Goal: Information Seeking & Learning: Learn about a topic

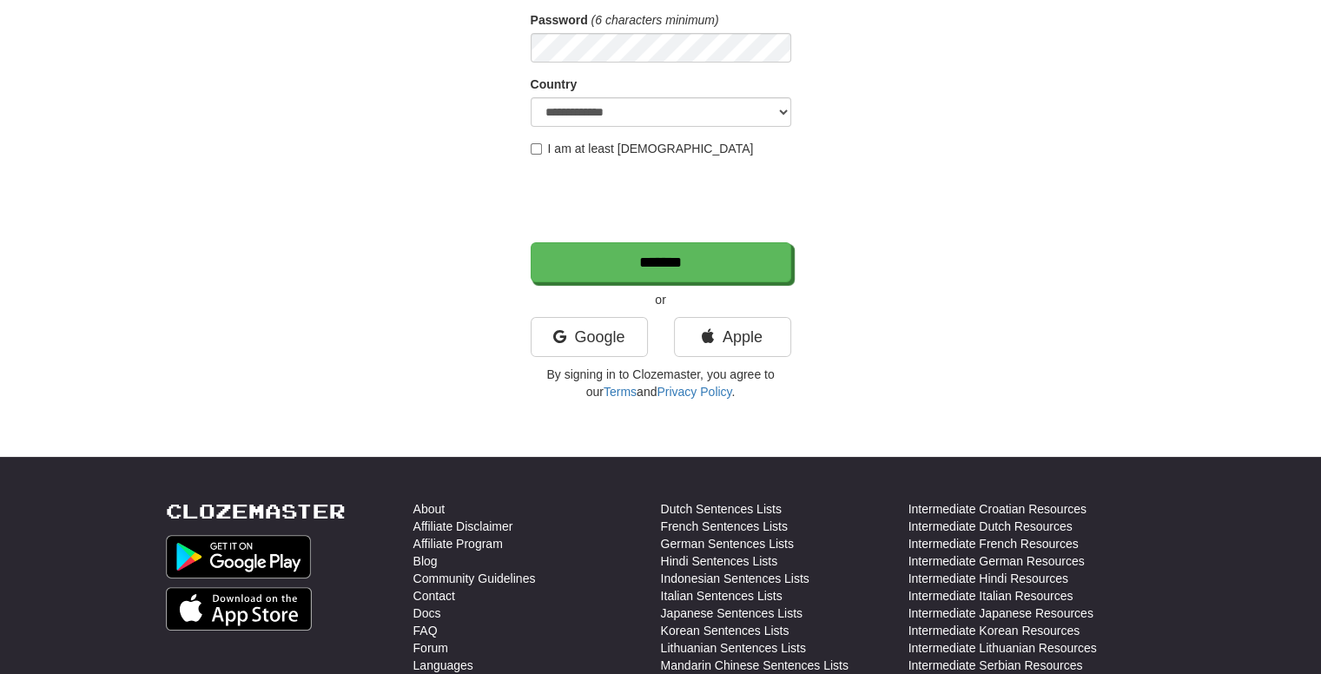
scroll to position [87, 0]
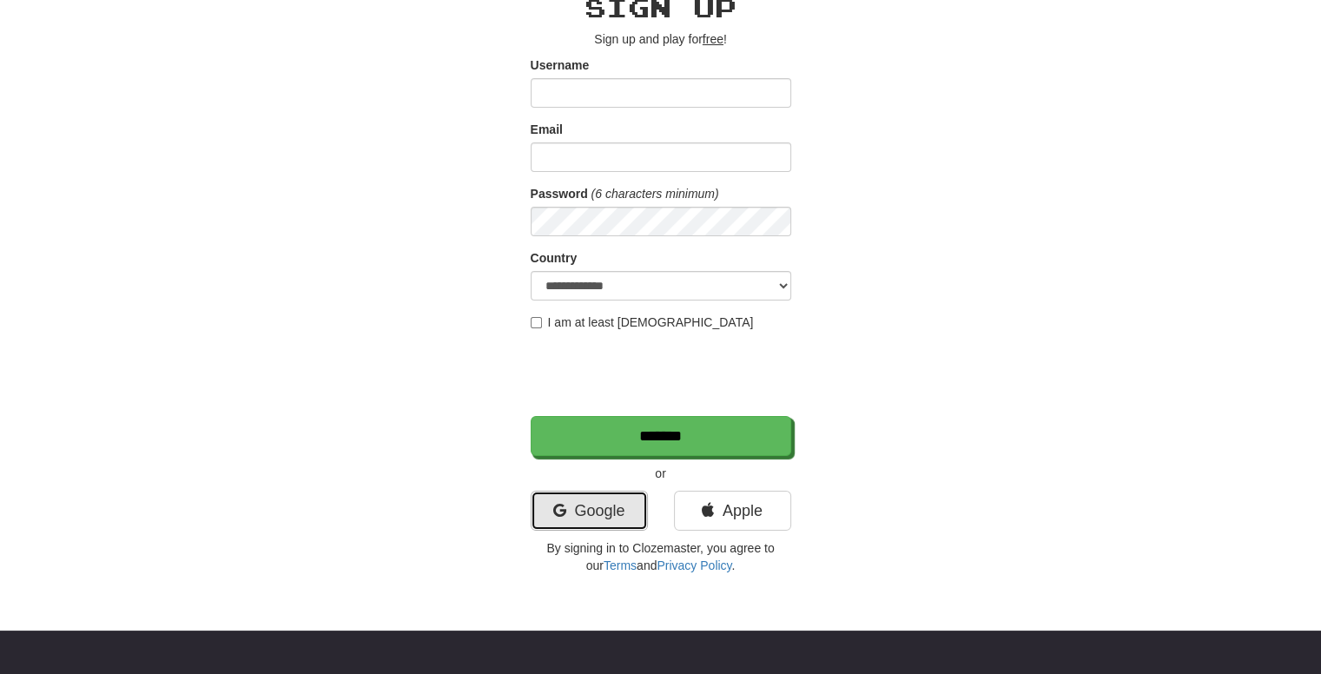
click at [608, 512] on link "Google" at bounding box center [588, 511] width 117 height 40
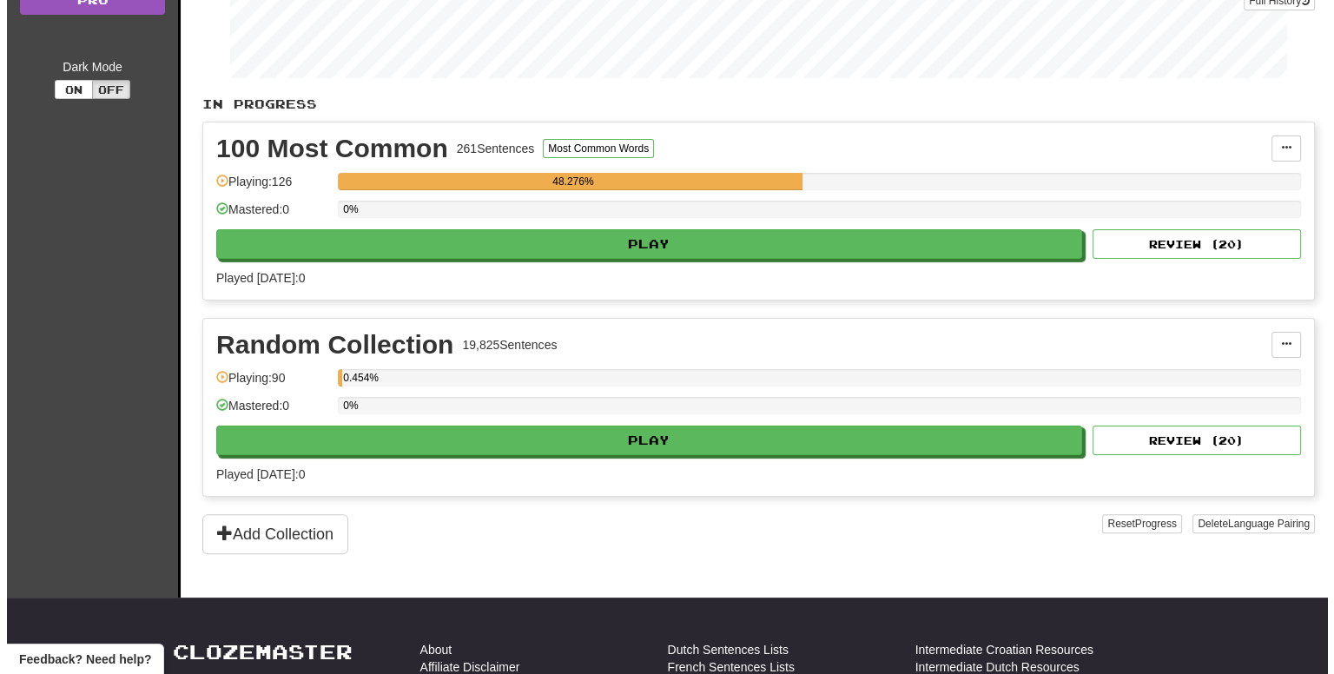
scroll to position [347, 0]
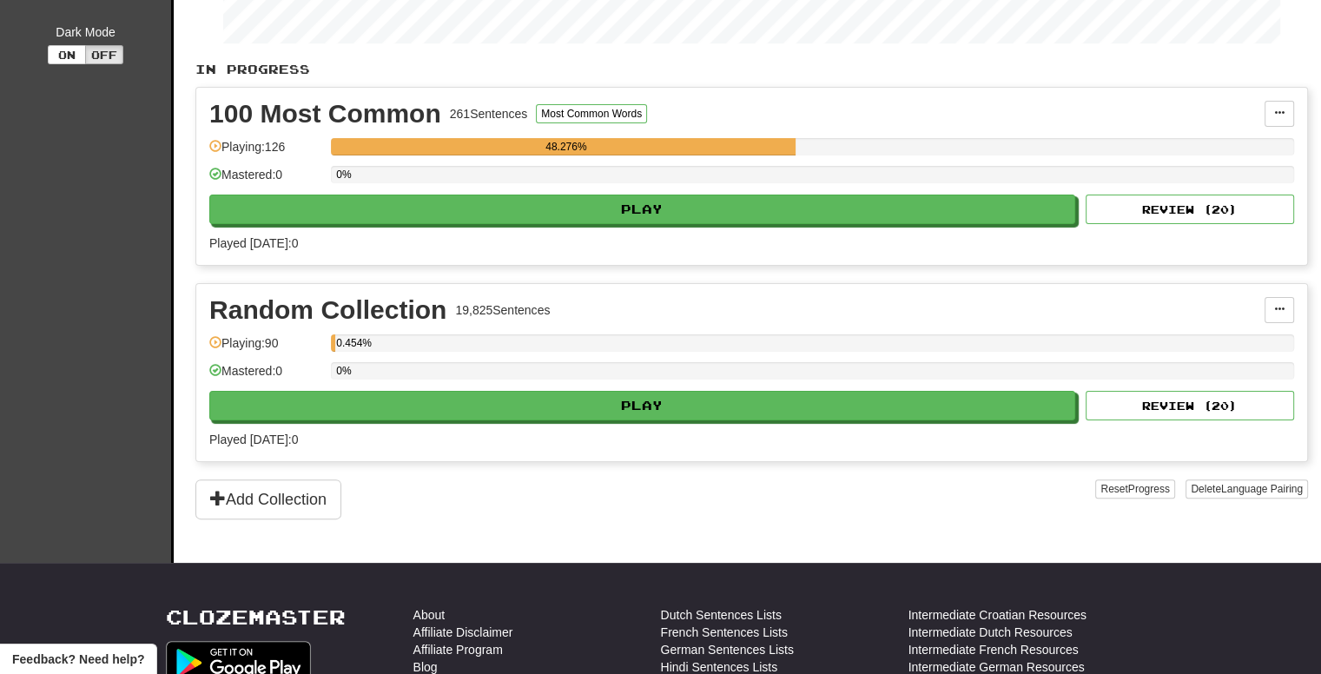
click at [587, 222] on div "100 Most Common 261 Sentences Most Common Words Manage Sentences Unpin from Das…" at bounding box center [751, 176] width 1110 height 177
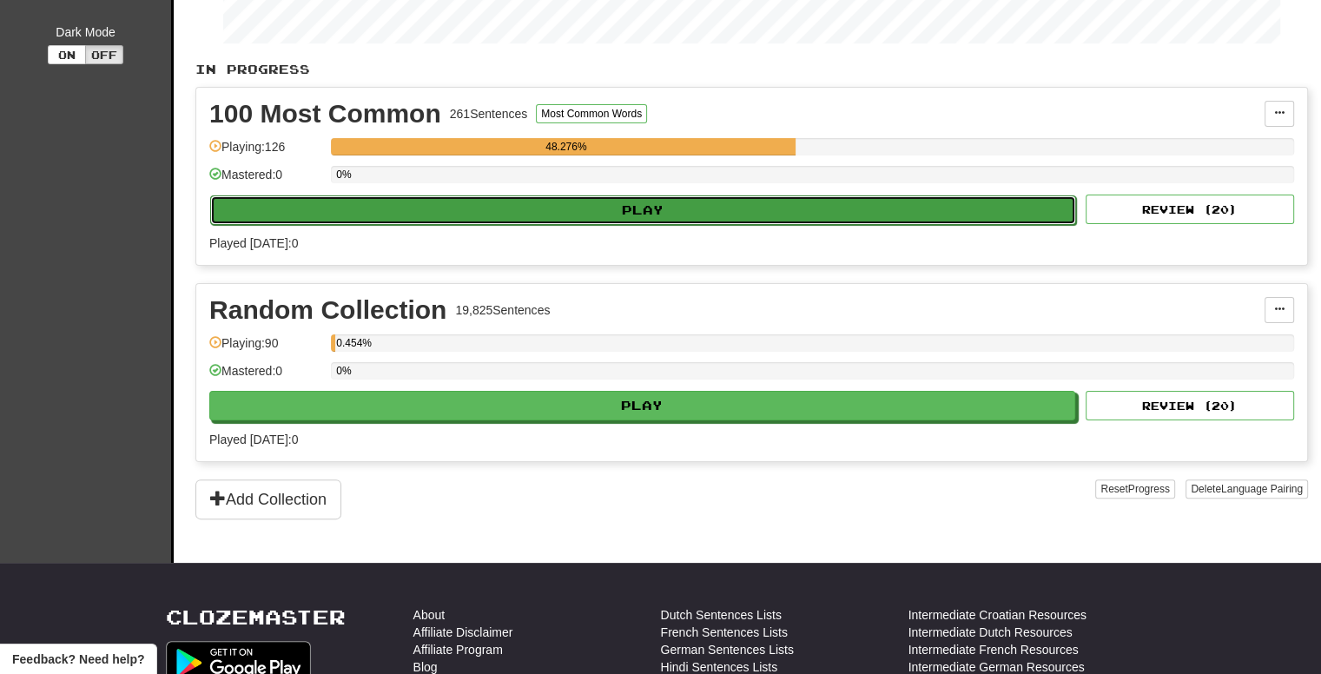
click at [587, 214] on button "Play" at bounding box center [643, 210] width 866 height 30
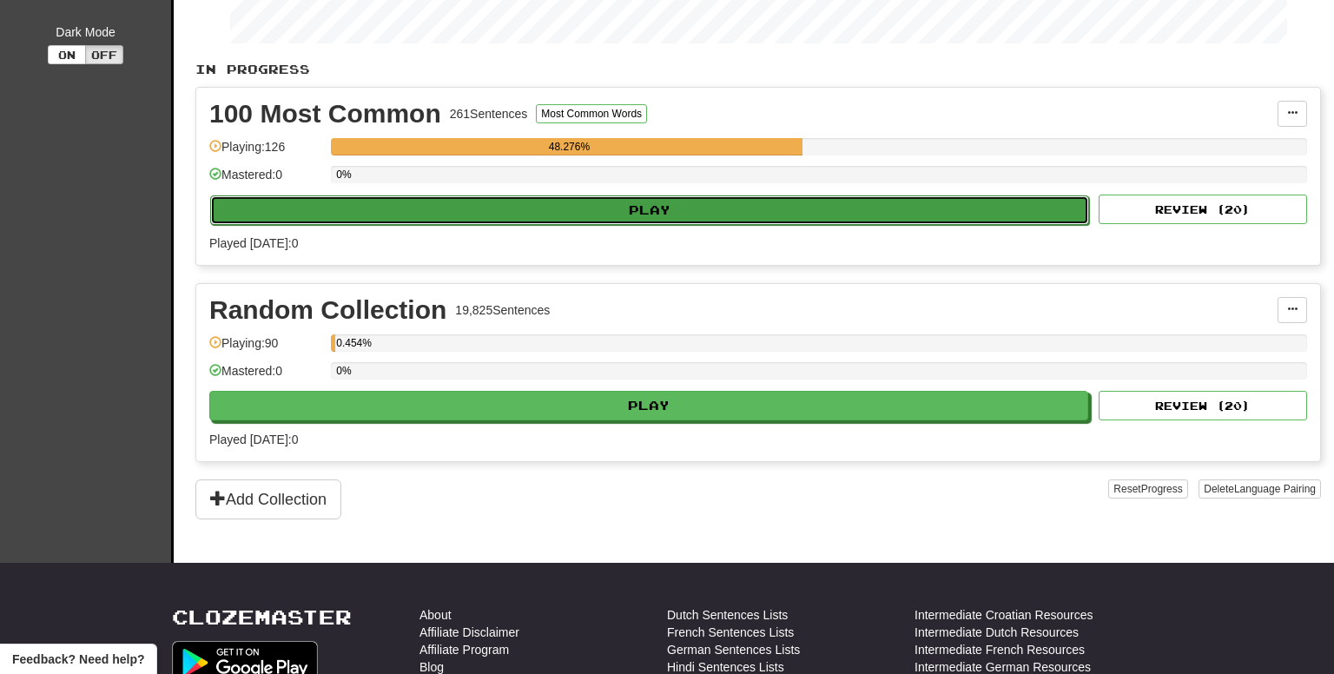
select select "**"
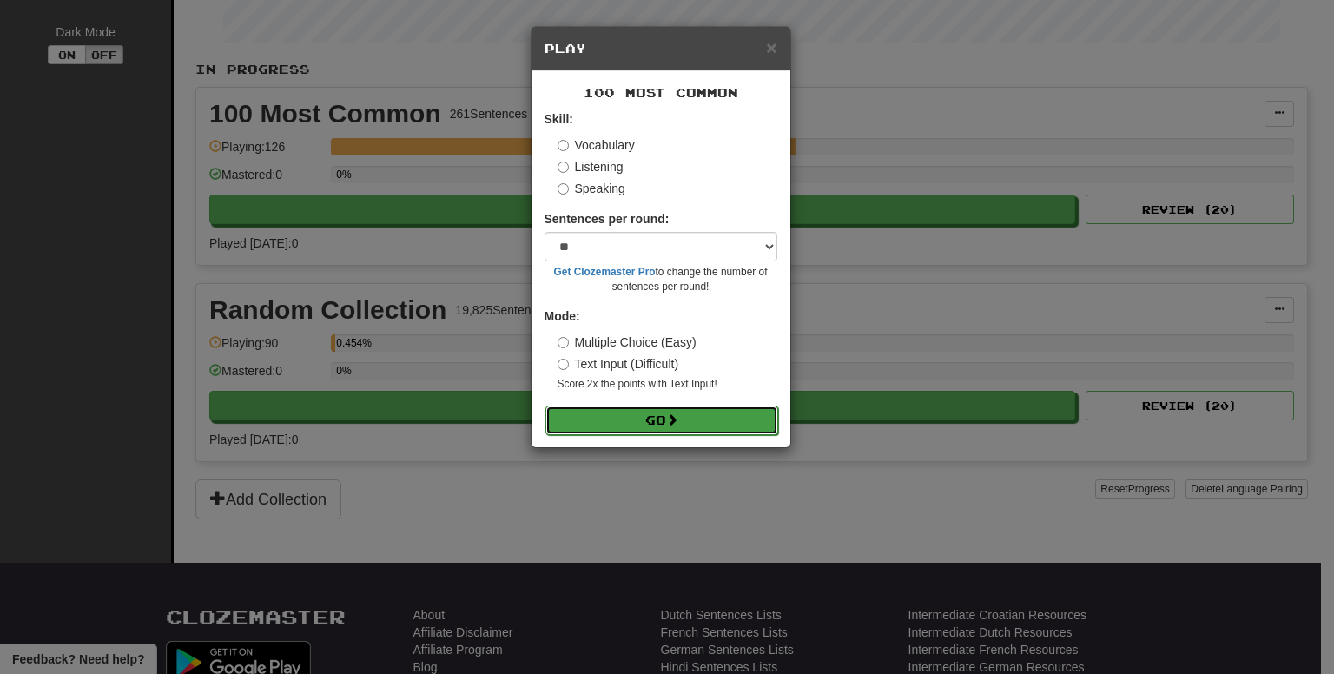
click at [640, 412] on button "Go" at bounding box center [661, 420] width 233 height 30
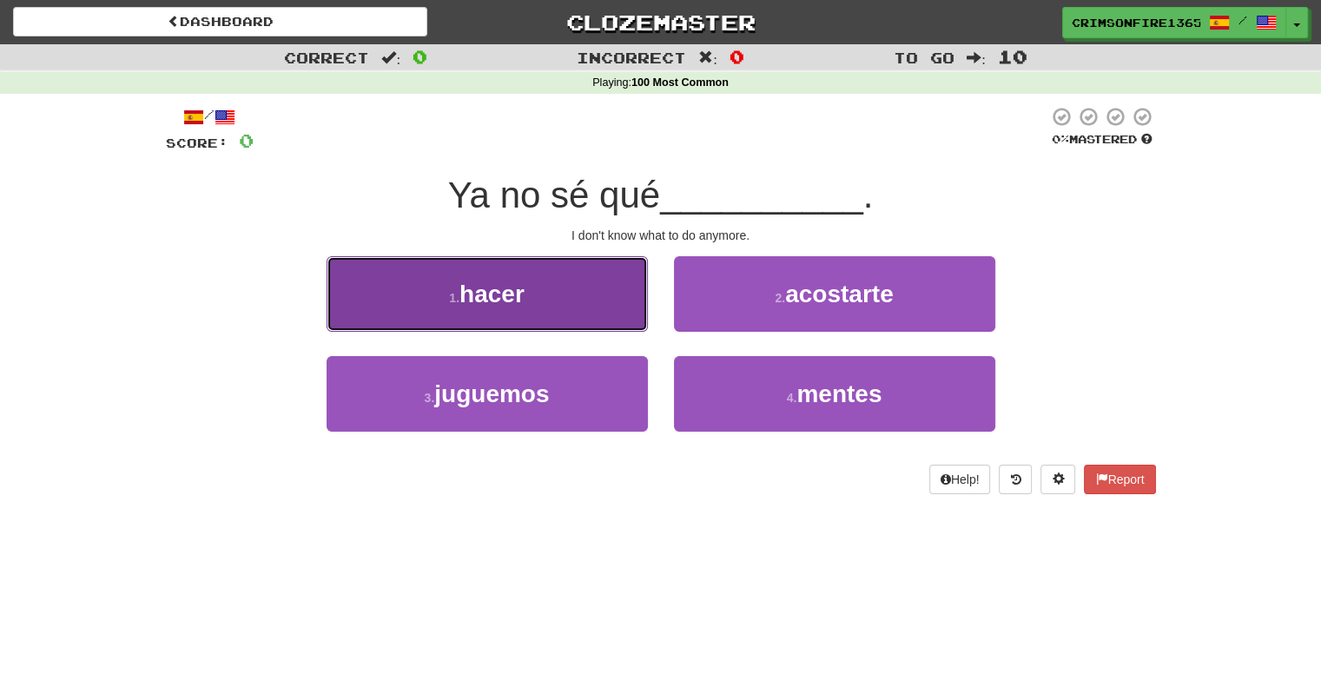
click at [582, 281] on button "1 . hacer" at bounding box center [486, 294] width 321 height 76
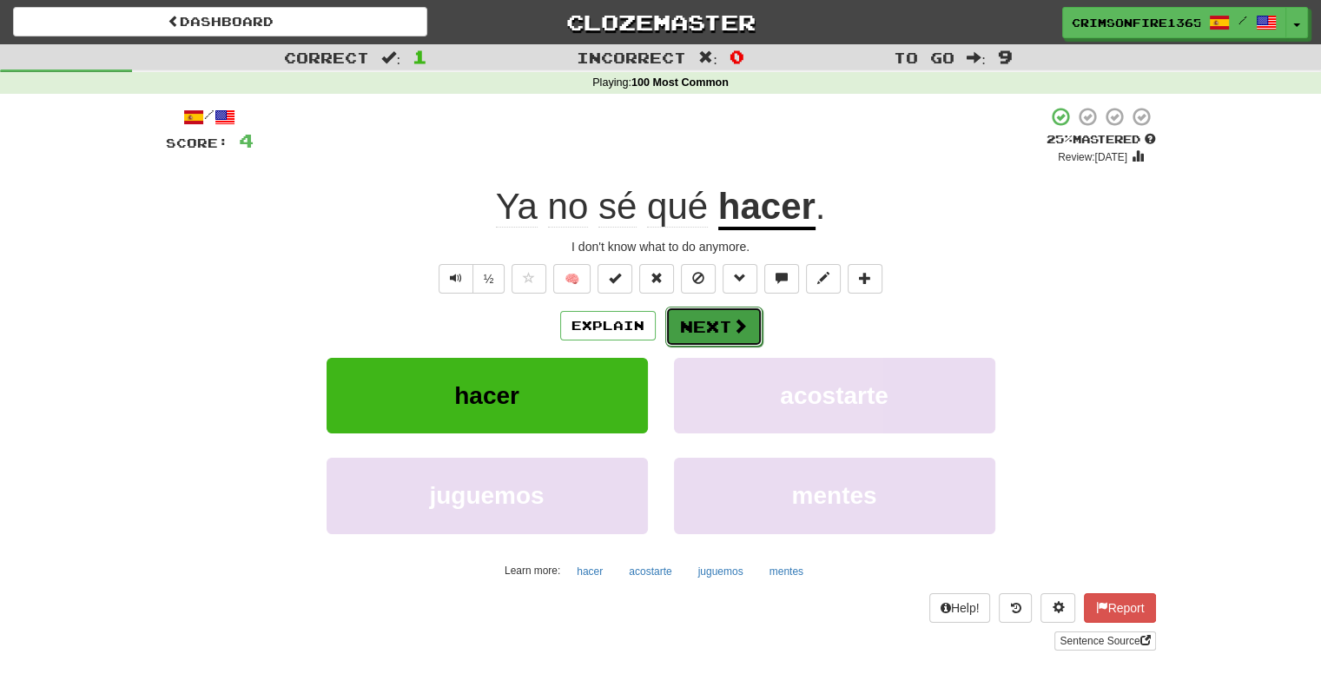
click at [722, 333] on button "Next" at bounding box center [713, 326] width 97 height 40
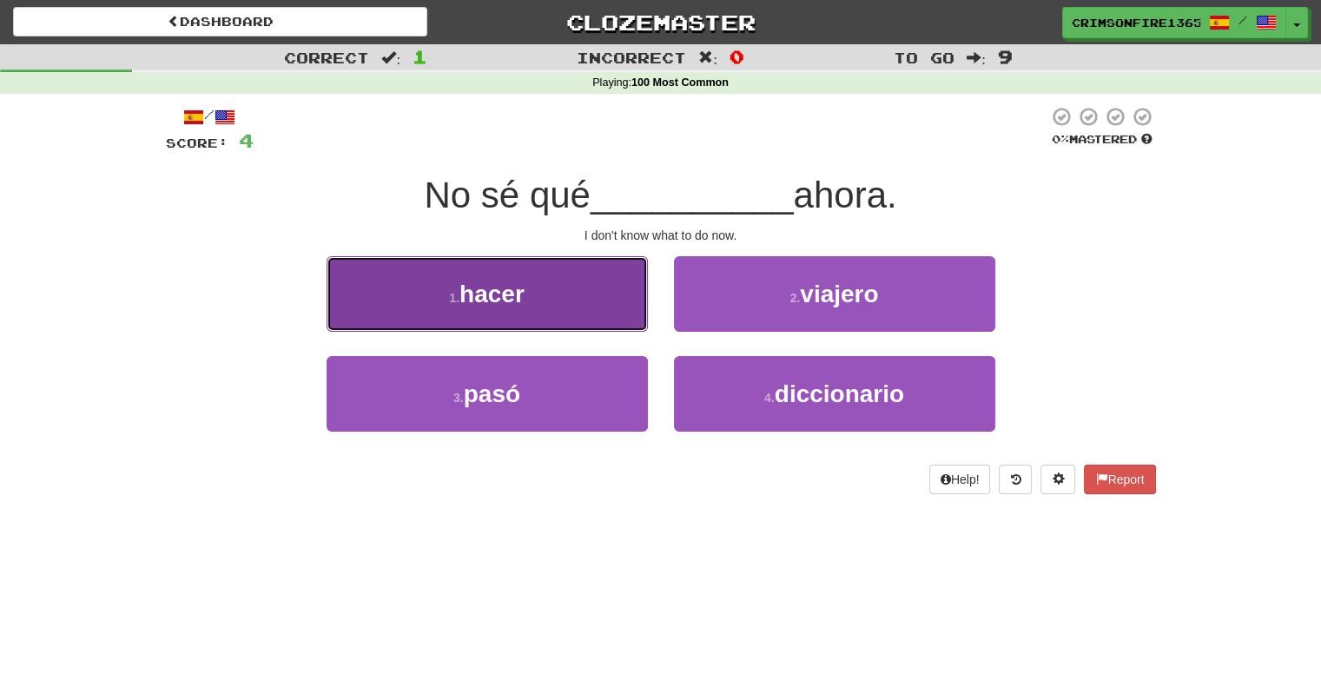
click at [519, 318] on button "1 . hacer" at bounding box center [486, 294] width 321 height 76
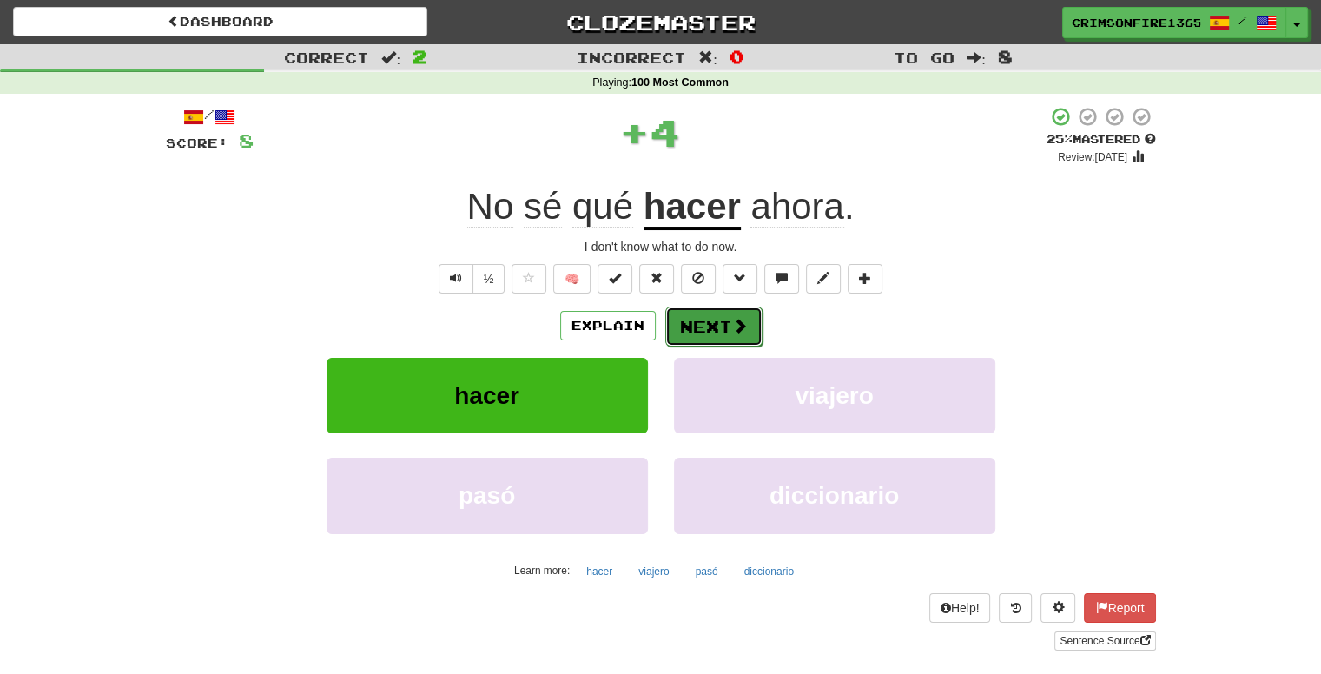
click at [708, 336] on button "Next" at bounding box center [713, 326] width 97 height 40
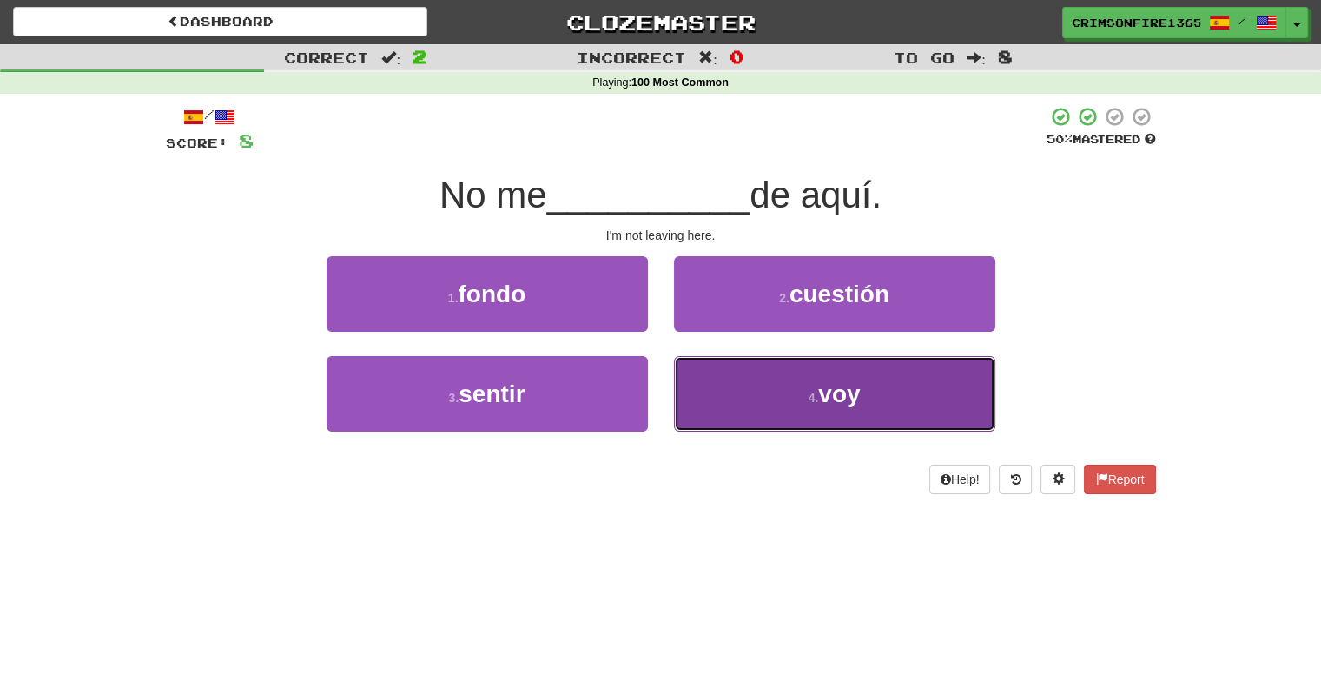
click at [757, 376] on button "4 . voy" at bounding box center [834, 394] width 321 height 76
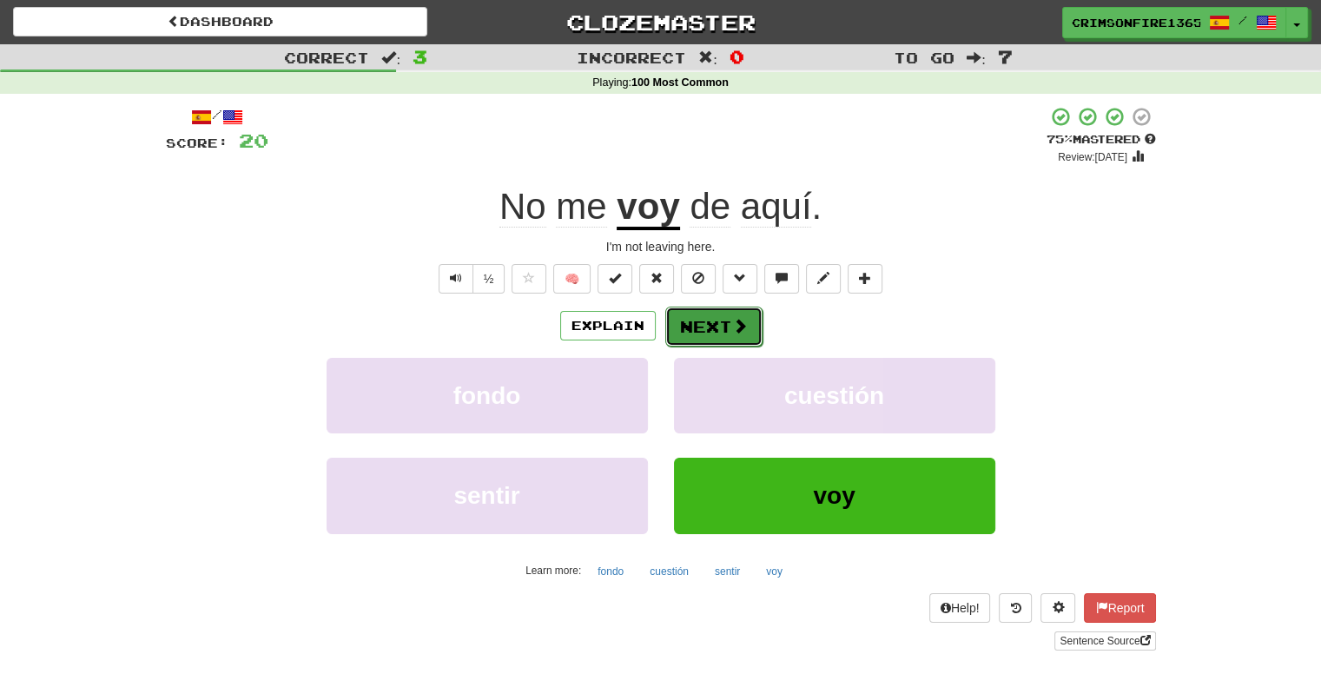
click at [732, 319] on span at bounding box center [740, 326] width 16 height 16
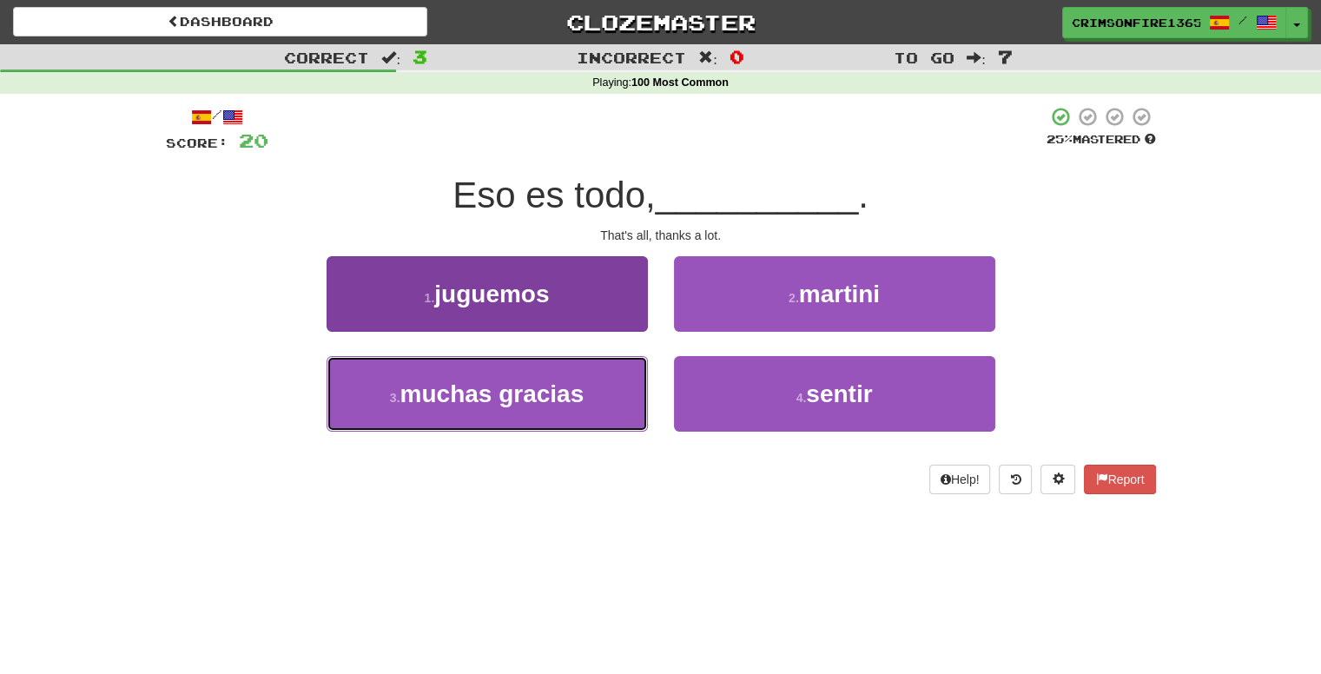
click at [609, 360] on button "3 . muchas gracias" at bounding box center [486, 394] width 321 height 76
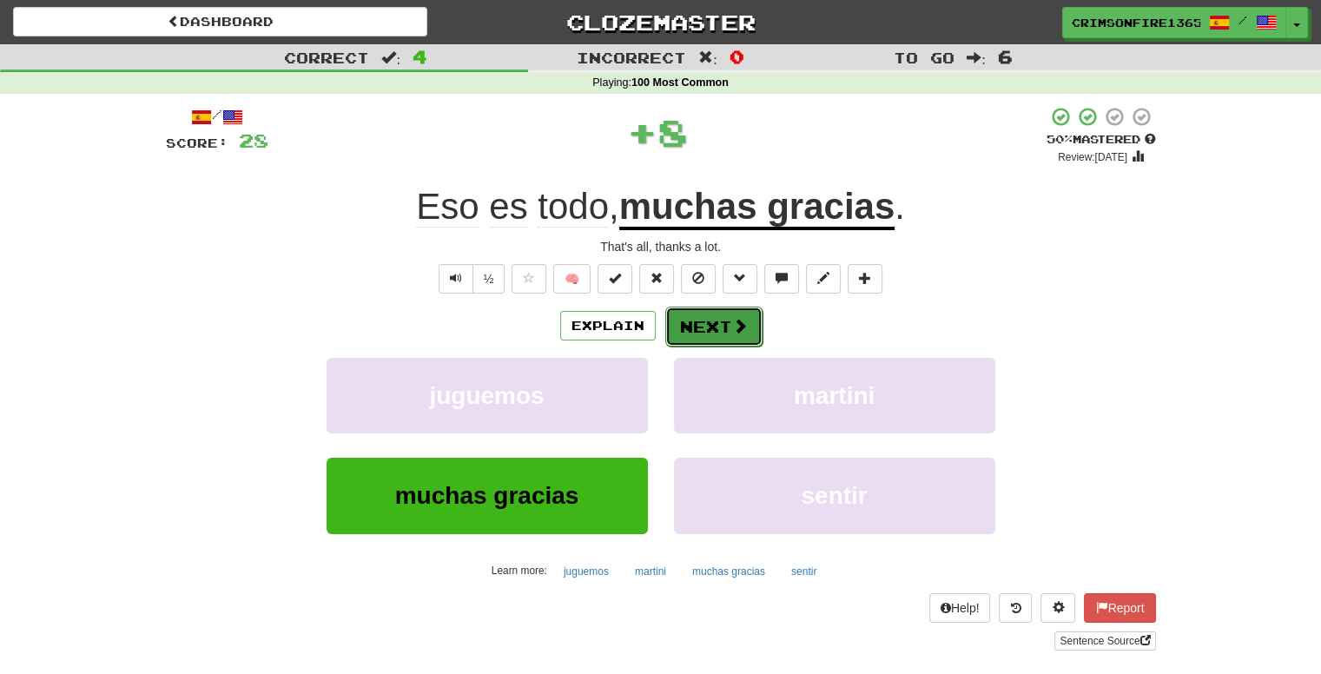
click at [715, 337] on button "Next" at bounding box center [713, 326] width 97 height 40
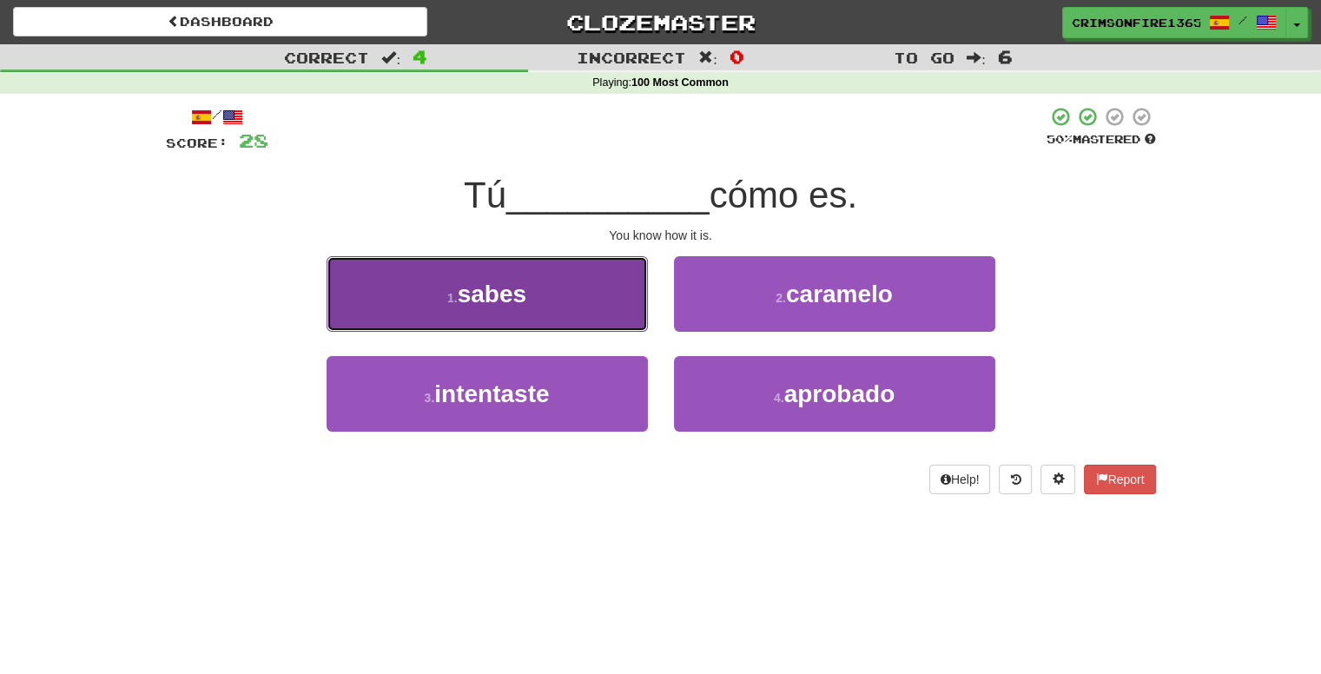
click at [605, 325] on button "1 . sabes" at bounding box center [486, 294] width 321 height 76
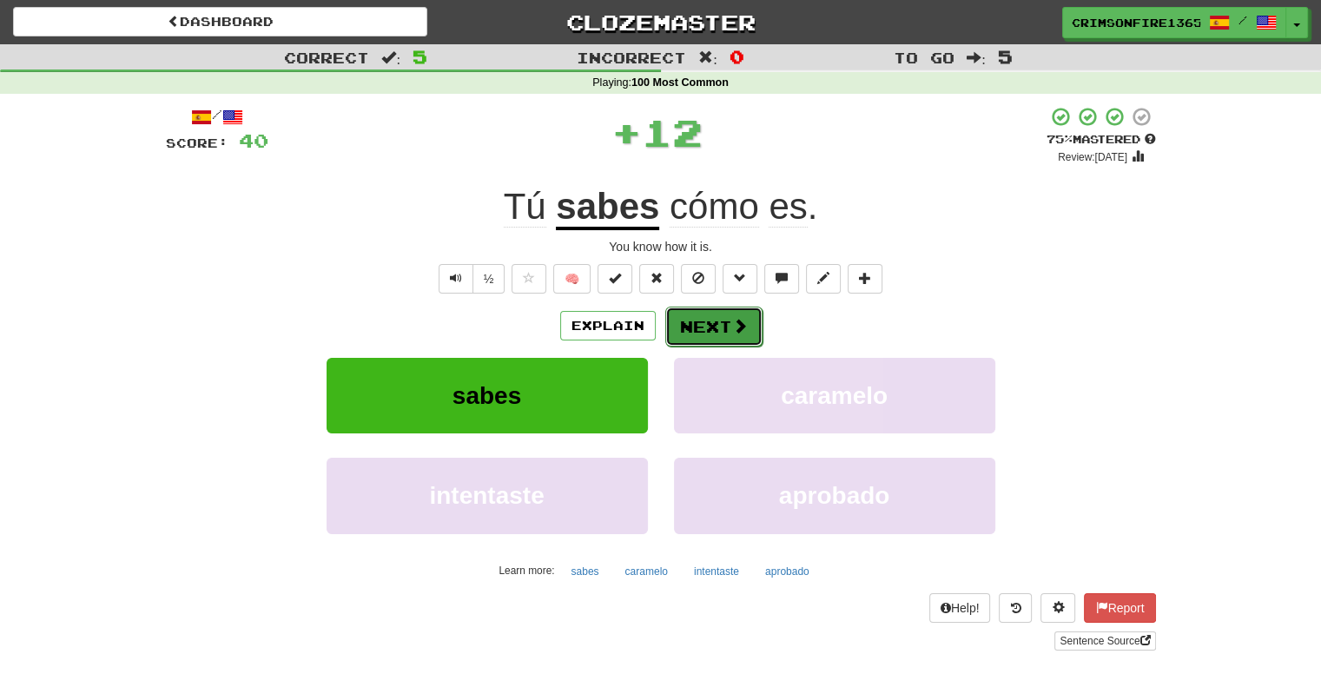
click at [722, 319] on button "Next" at bounding box center [713, 326] width 97 height 40
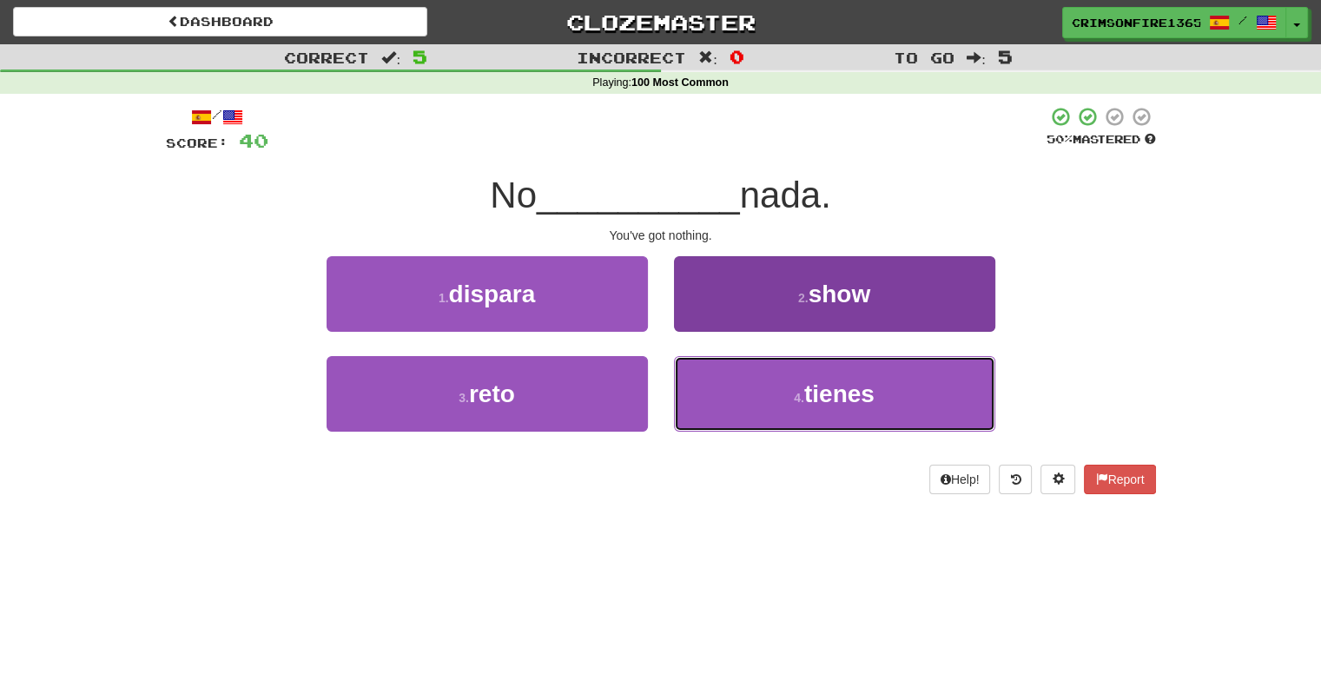
click at [897, 372] on button "4 . tienes" at bounding box center [834, 394] width 321 height 76
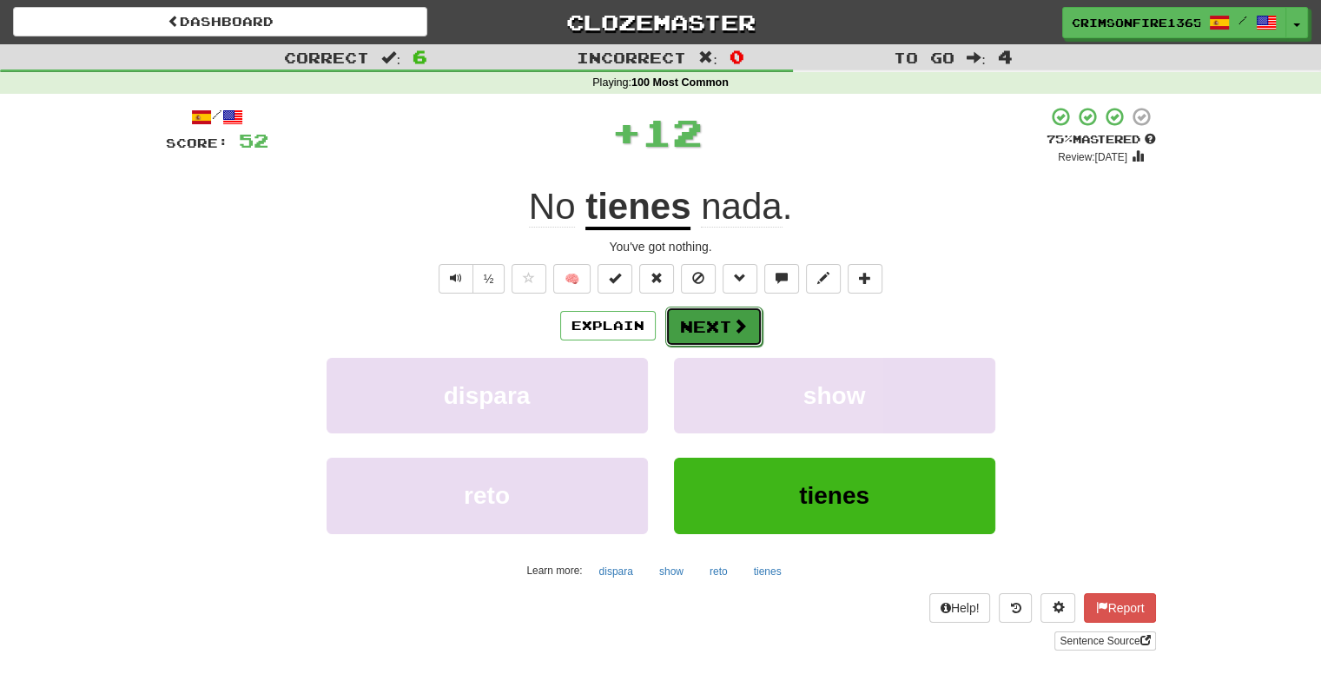
click at [754, 333] on button "Next" at bounding box center [713, 326] width 97 height 40
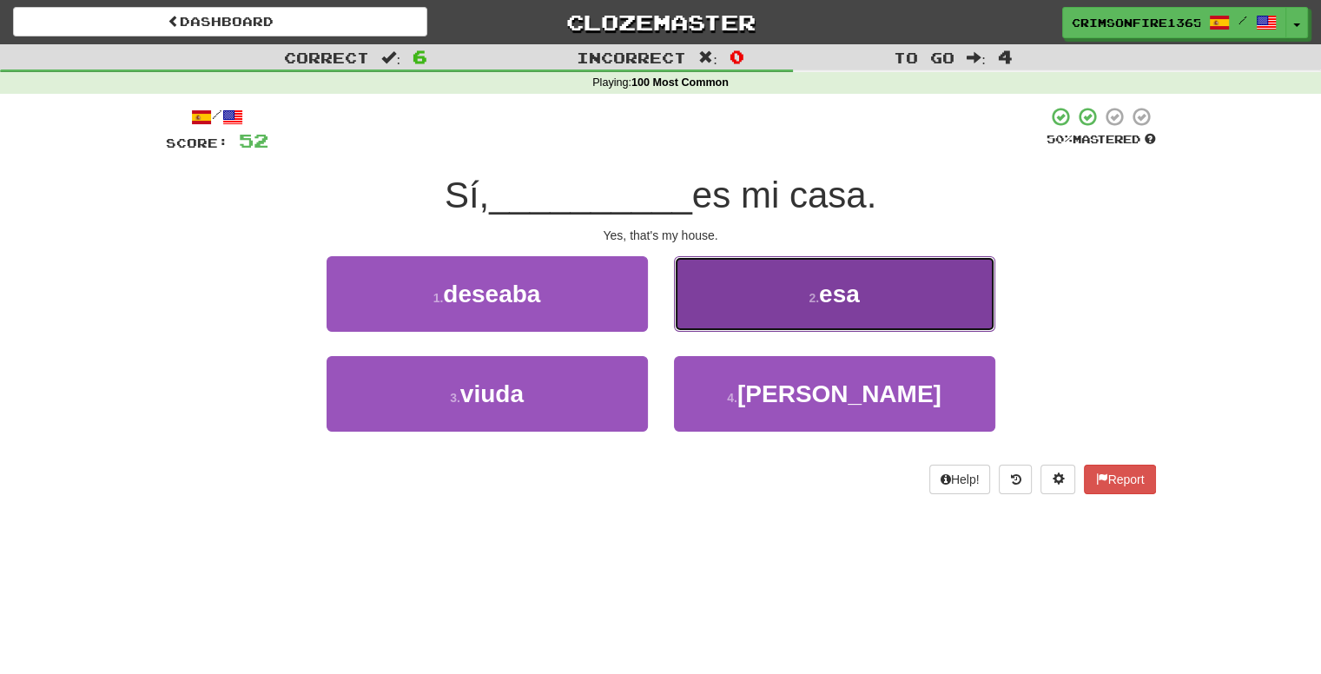
click at [827, 320] on button "2 . esa" at bounding box center [834, 294] width 321 height 76
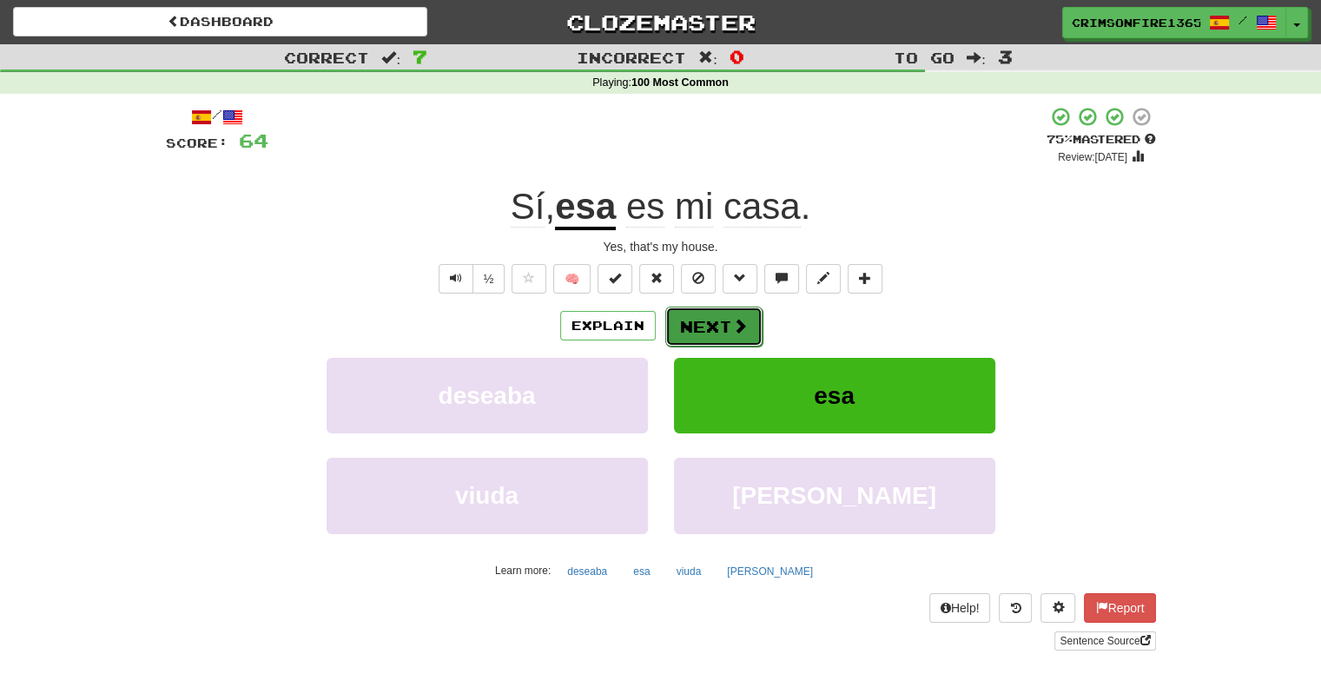
click at [722, 313] on button "Next" at bounding box center [713, 326] width 97 height 40
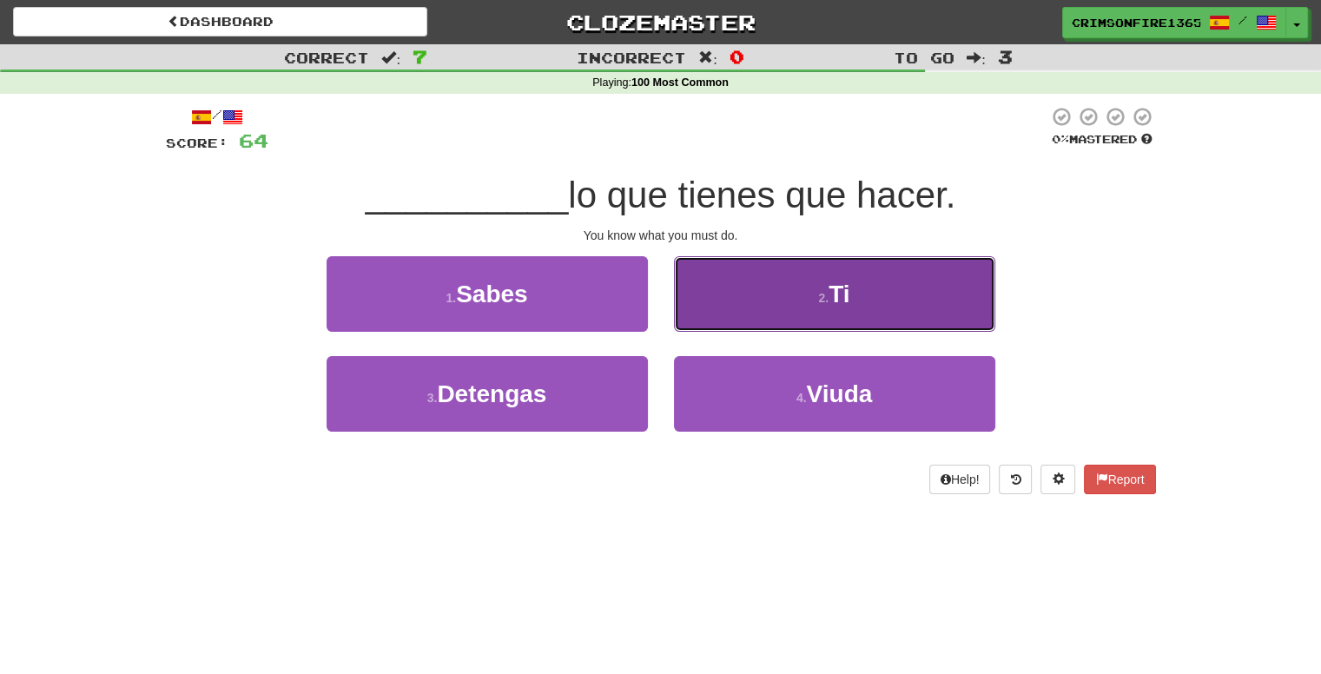
click at [768, 323] on button "2 . Ti" at bounding box center [834, 294] width 321 height 76
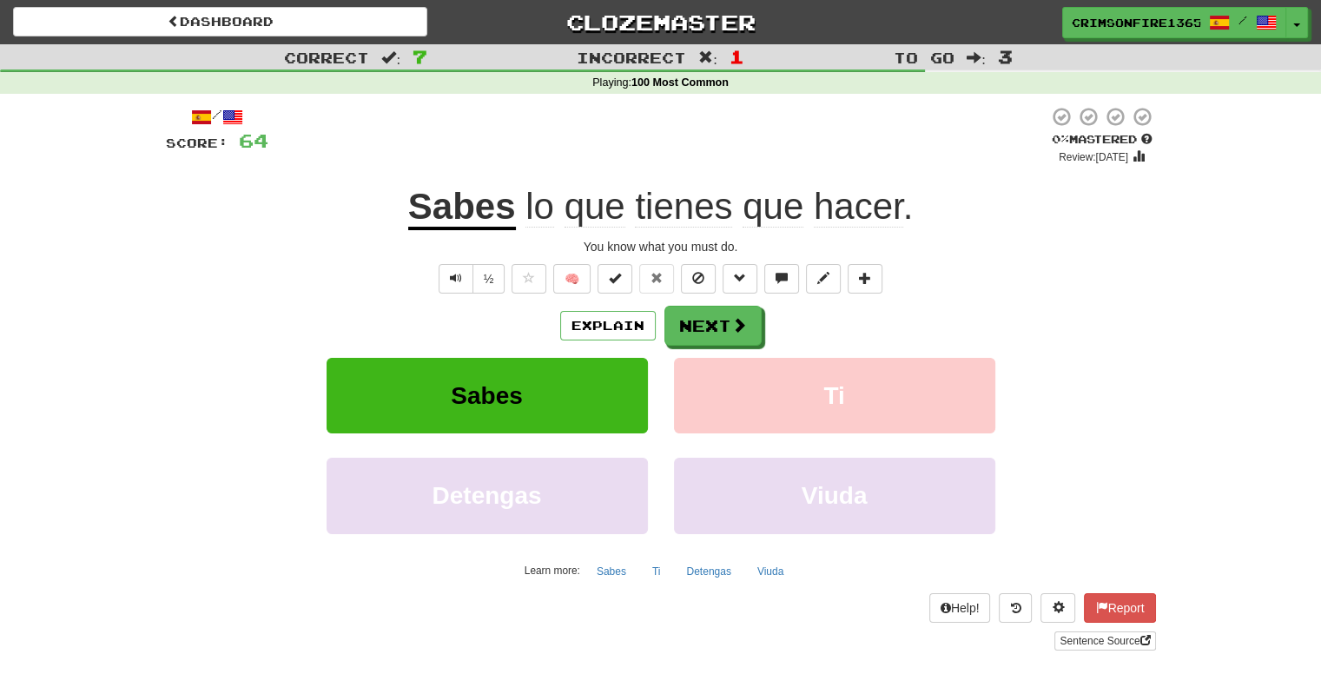
click at [440, 214] on u "Sabes" at bounding box center [462, 208] width 108 height 44
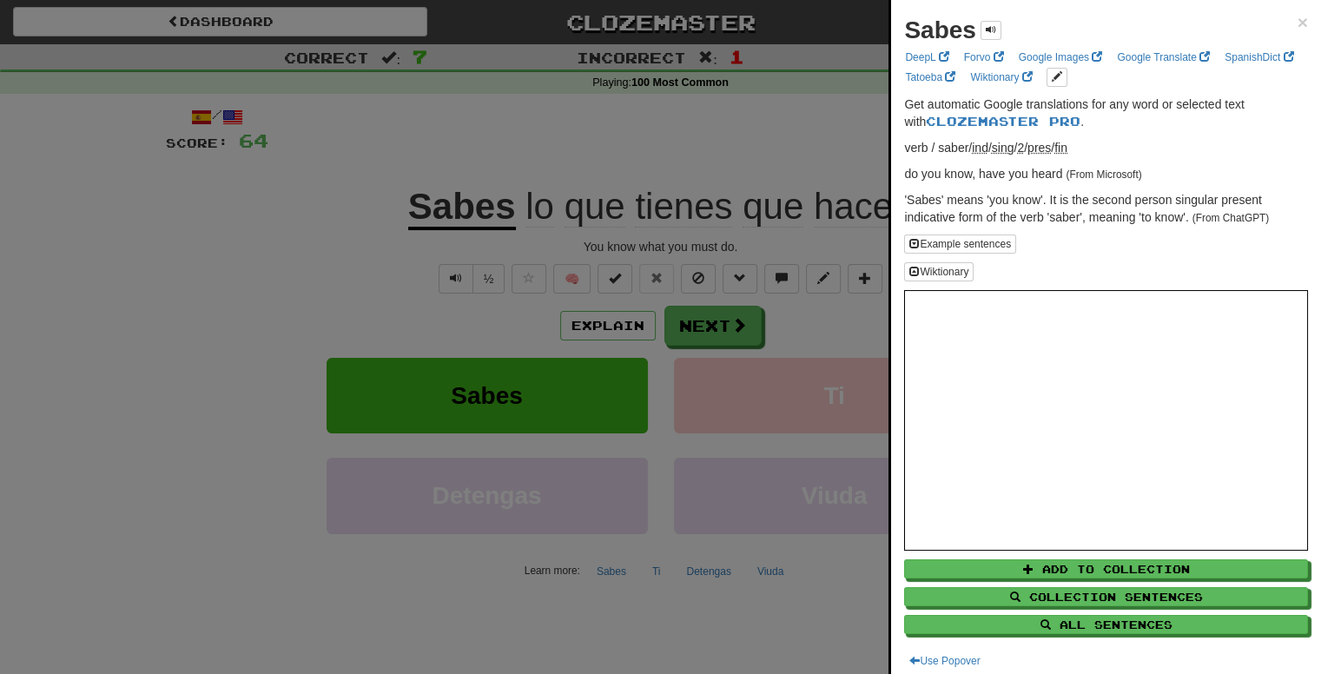
click at [748, 132] on div at bounding box center [660, 337] width 1321 height 674
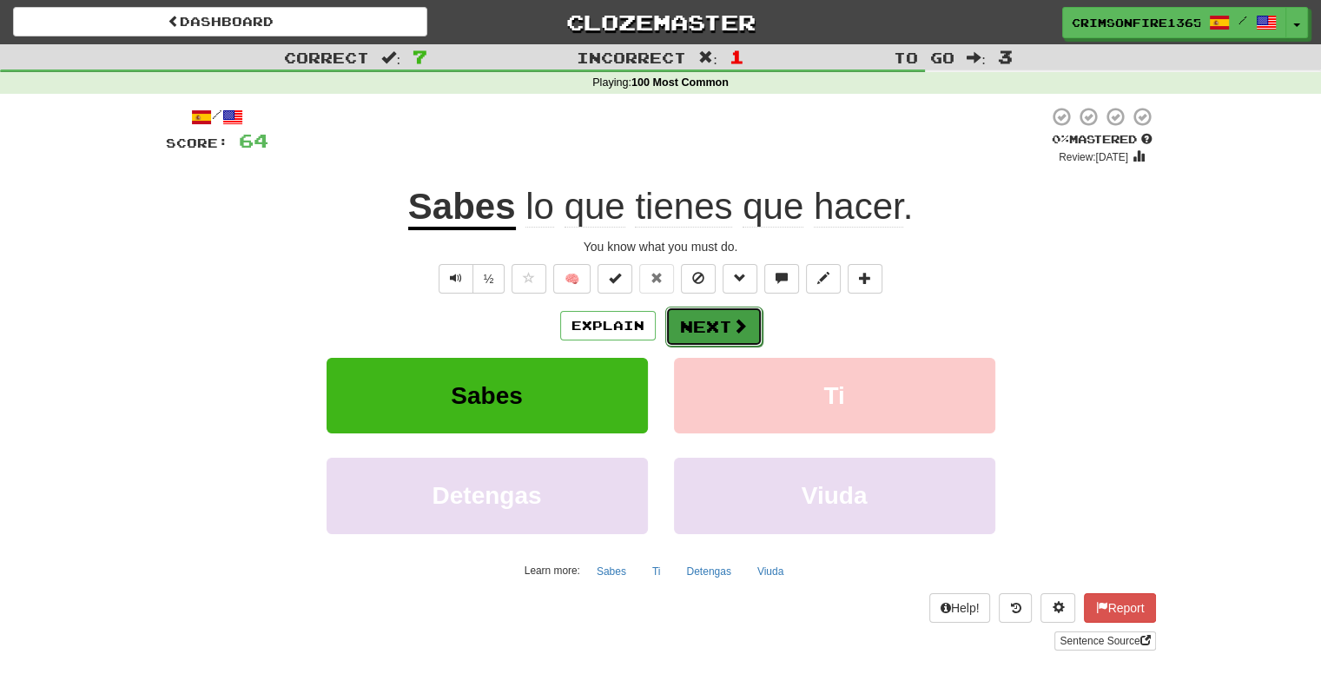
click at [706, 316] on button "Next" at bounding box center [713, 326] width 97 height 40
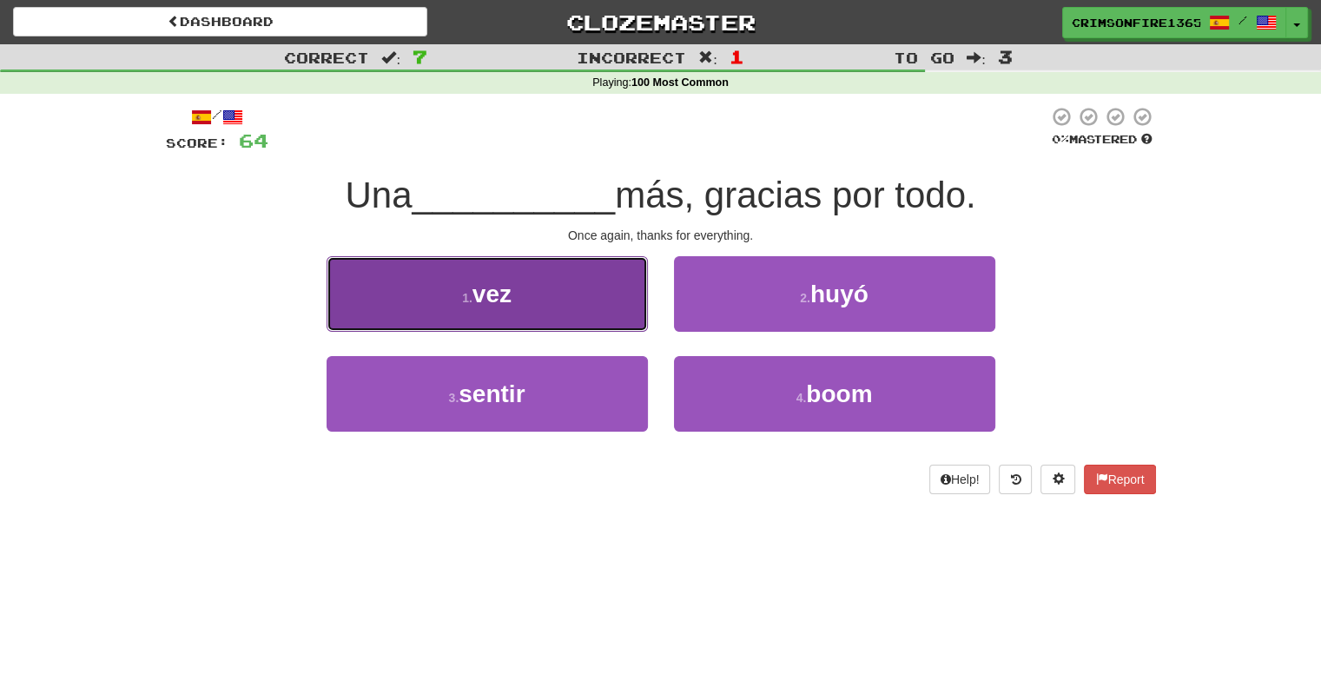
click at [583, 267] on button "1 . vez" at bounding box center [486, 294] width 321 height 76
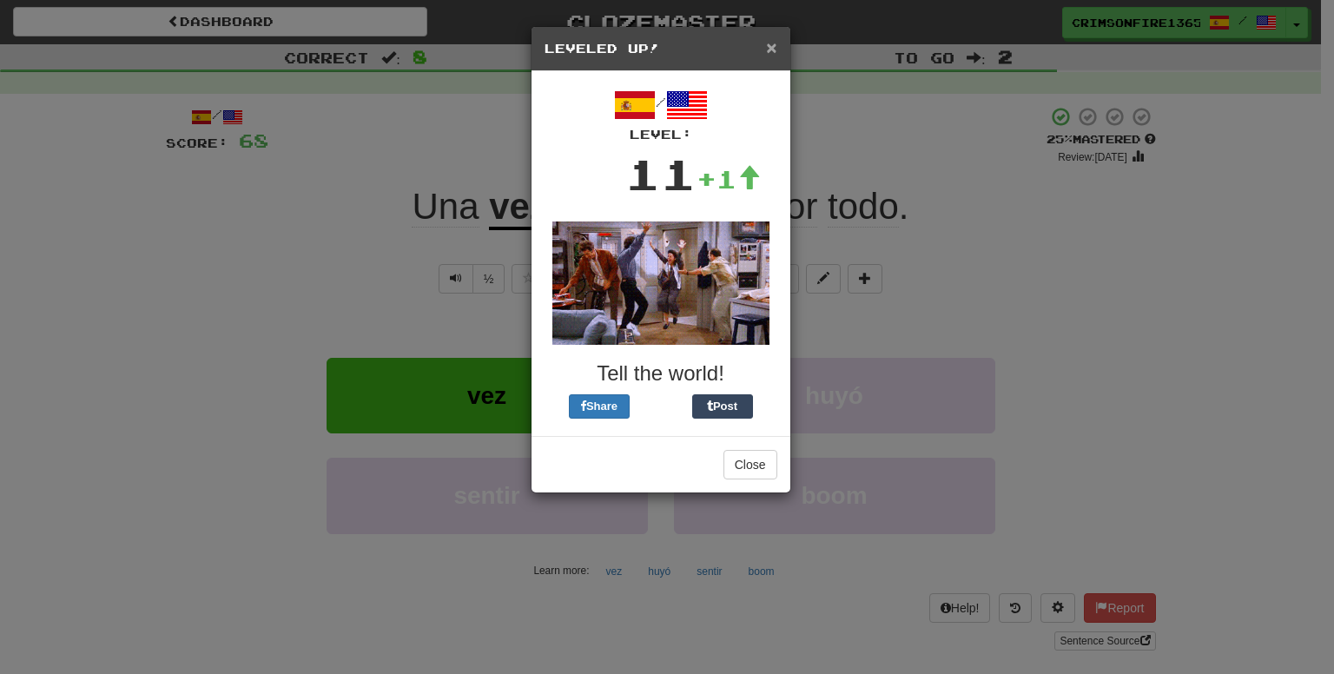
click at [768, 42] on span "×" at bounding box center [771, 47] width 10 height 20
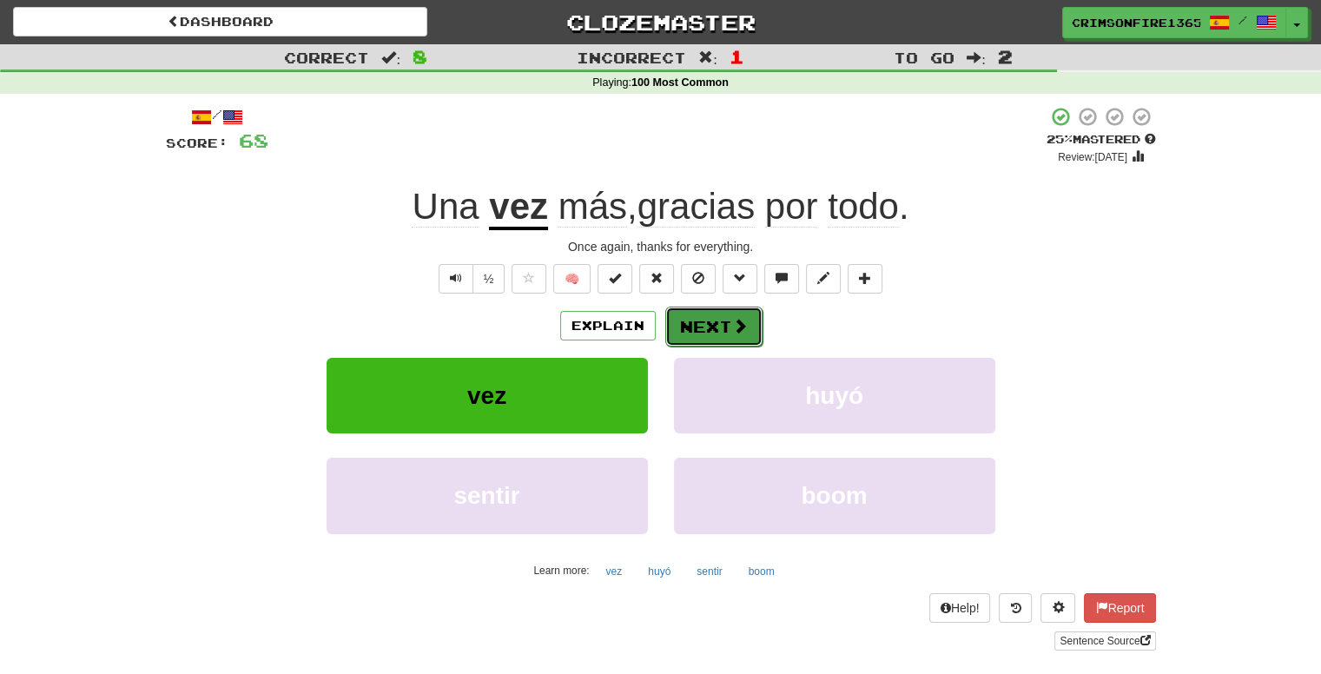
click at [728, 320] on button "Next" at bounding box center [713, 326] width 97 height 40
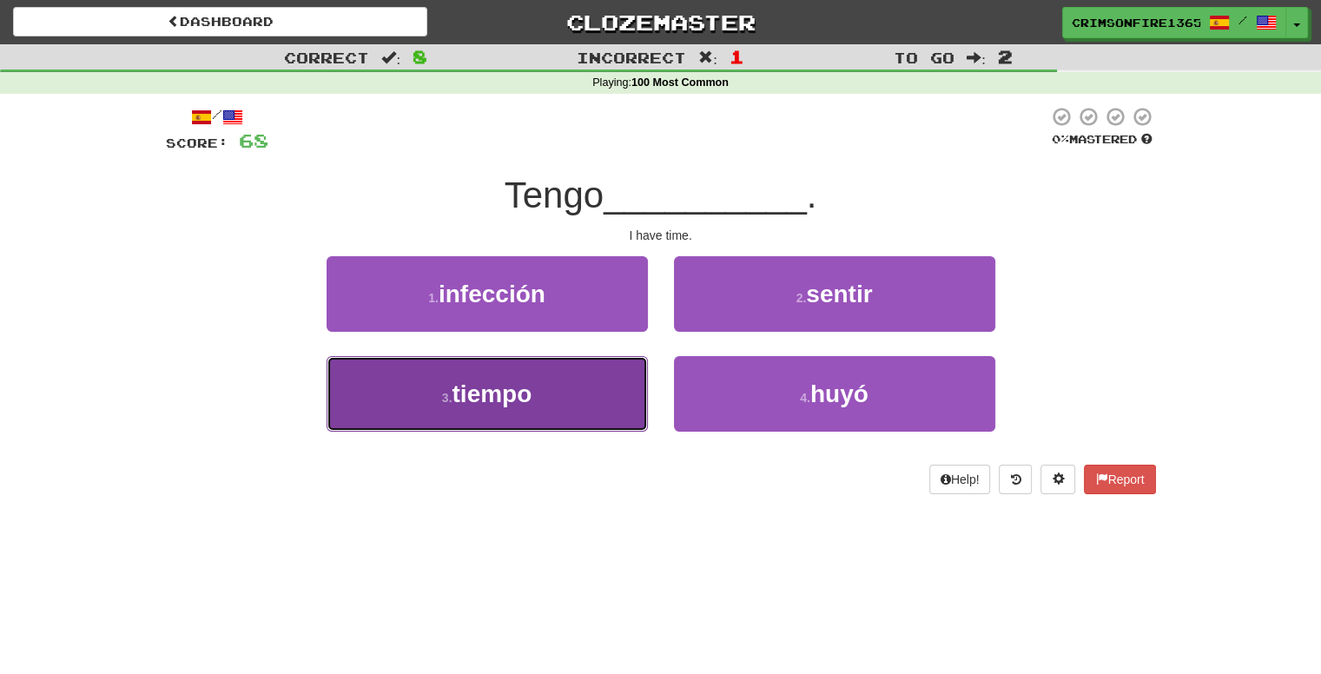
click at [543, 393] on button "3 . tiempo" at bounding box center [486, 394] width 321 height 76
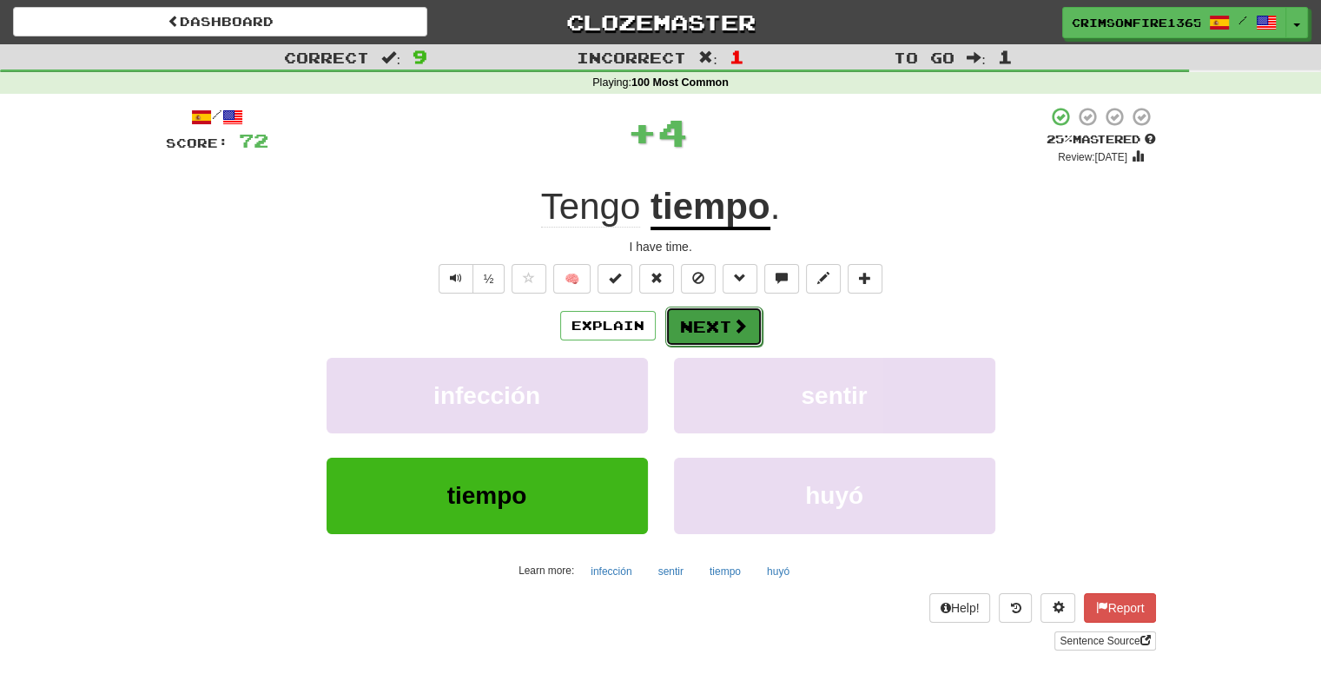
click at [697, 320] on button "Next" at bounding box center [713, 326] width 97 height 40
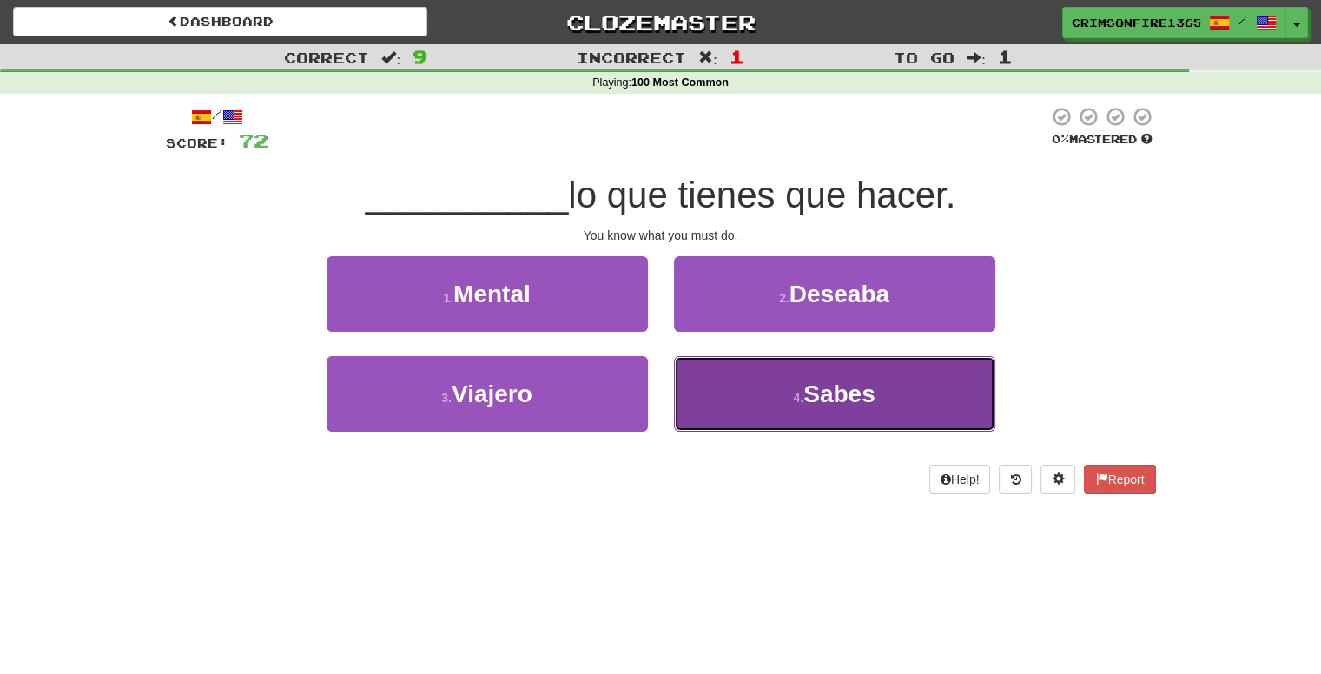
click at [757, 404] on button "4 . [GEOGRAPHIC_DATA]" at bounding box center [834, 394] width 321 height 76
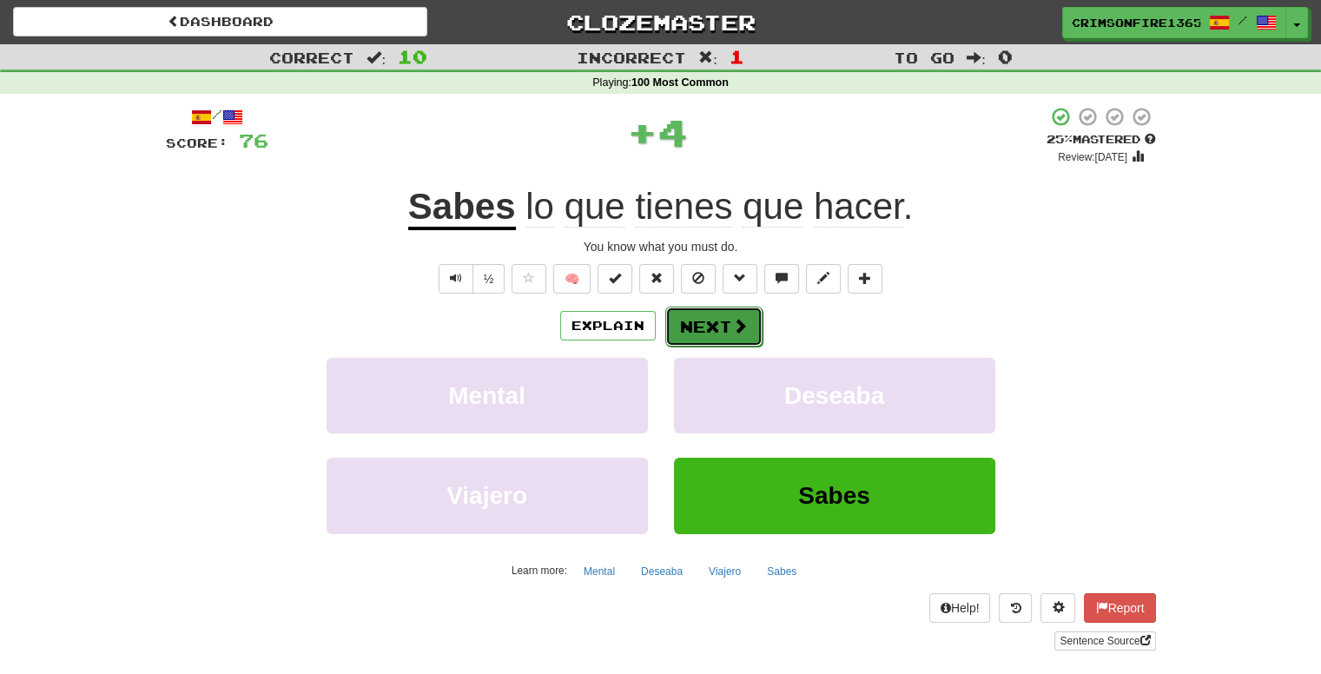
click at [693, 327] on button "Next" at bounding box center [713, 326] width 97 height 40
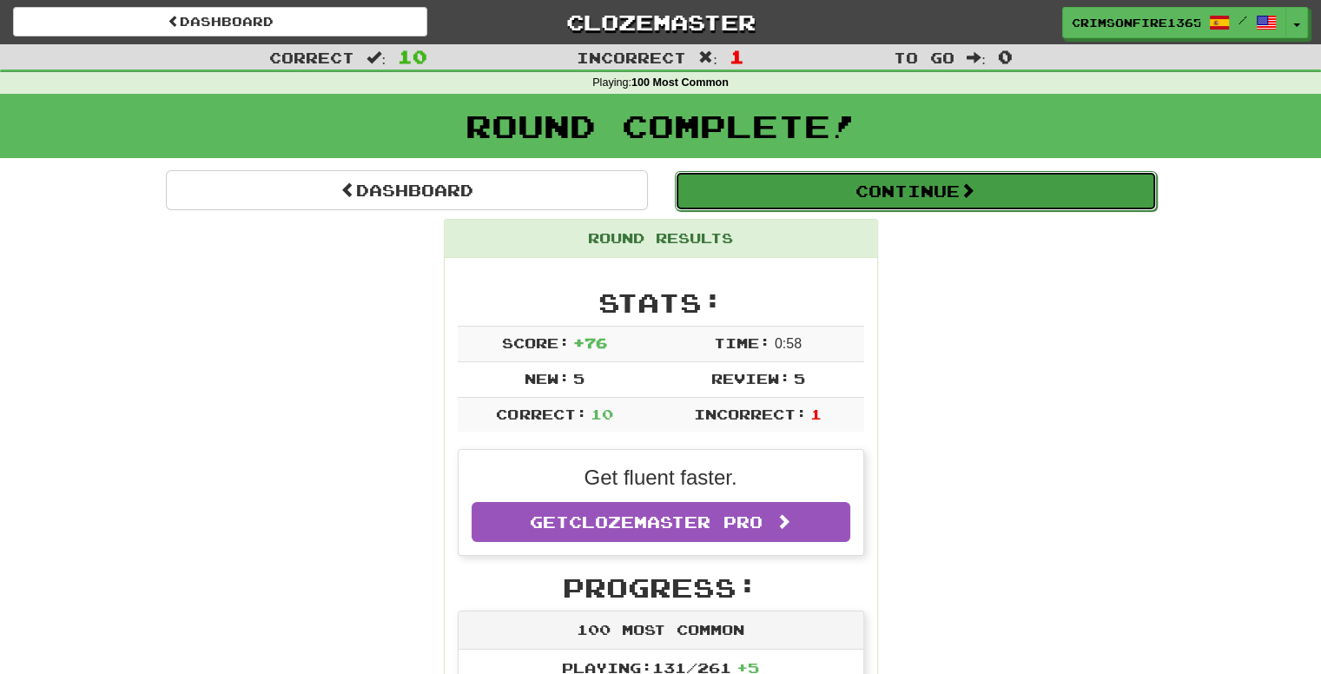
click at [851, 192] on button "Continue" at bounding box center [916, 191] width 482 height 40
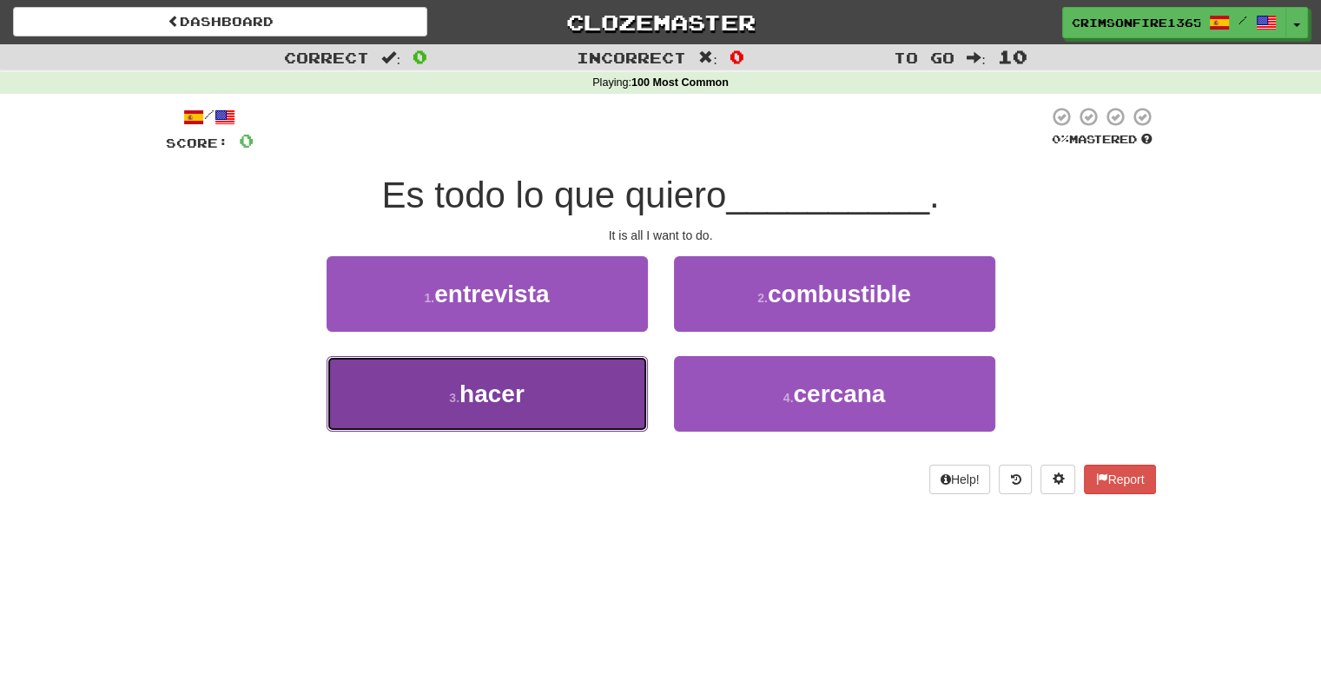
click at [561, 376] on button "3 . hacer" at bounding box center [486, 394] width 321 height 76
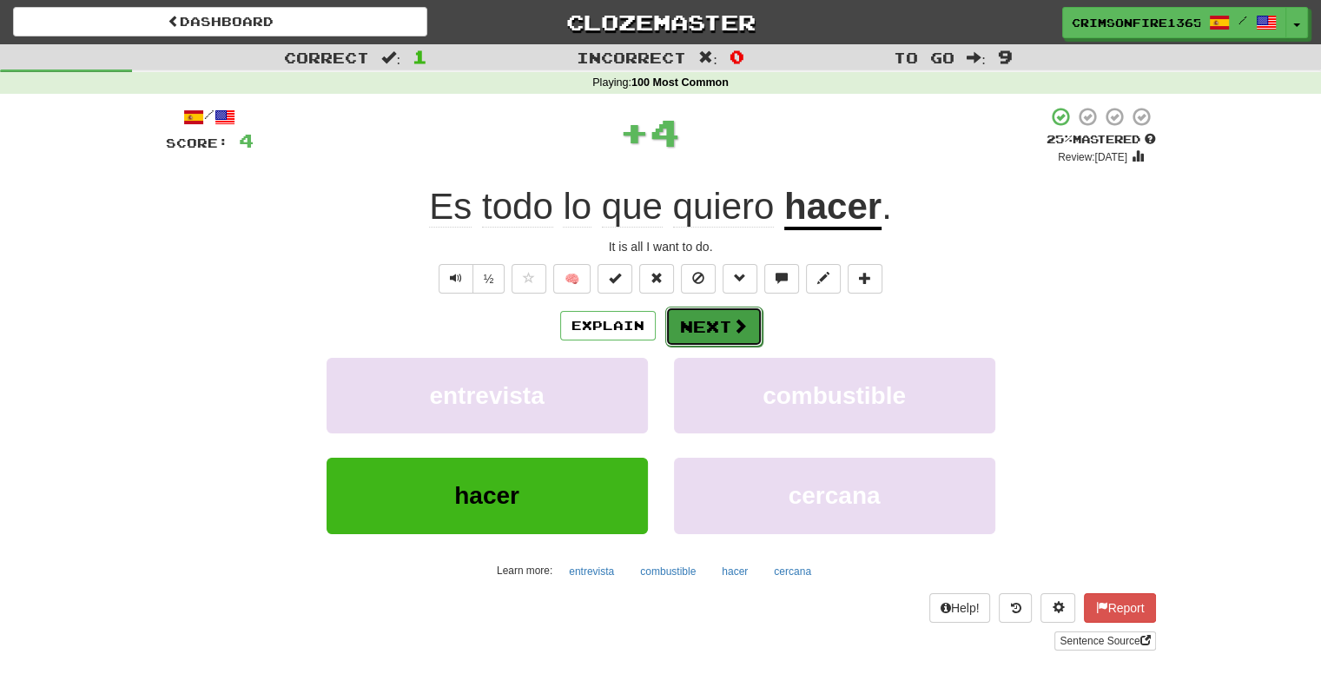
click at [712, 324] on button "Next" at bounding box center [713, 326] width 97 height 40
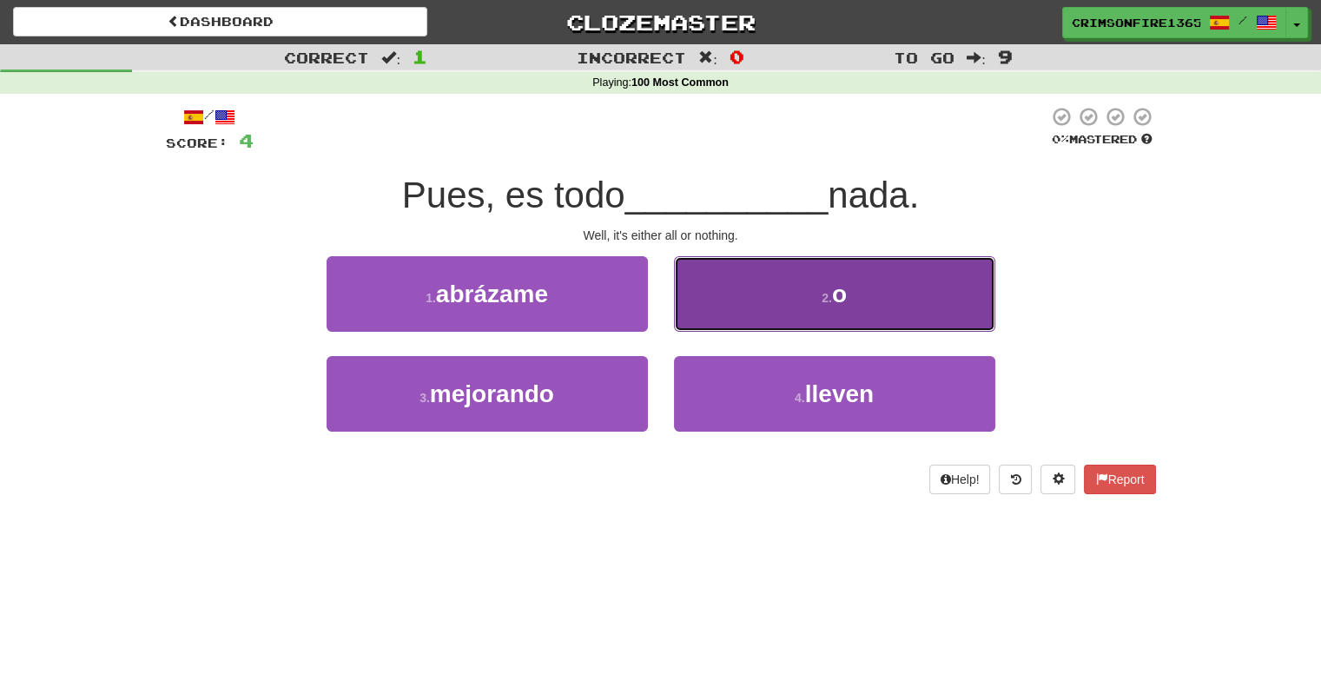
click at [729, 317] on button "2 . o" at bounding box center [834, 294] width 321 height 76
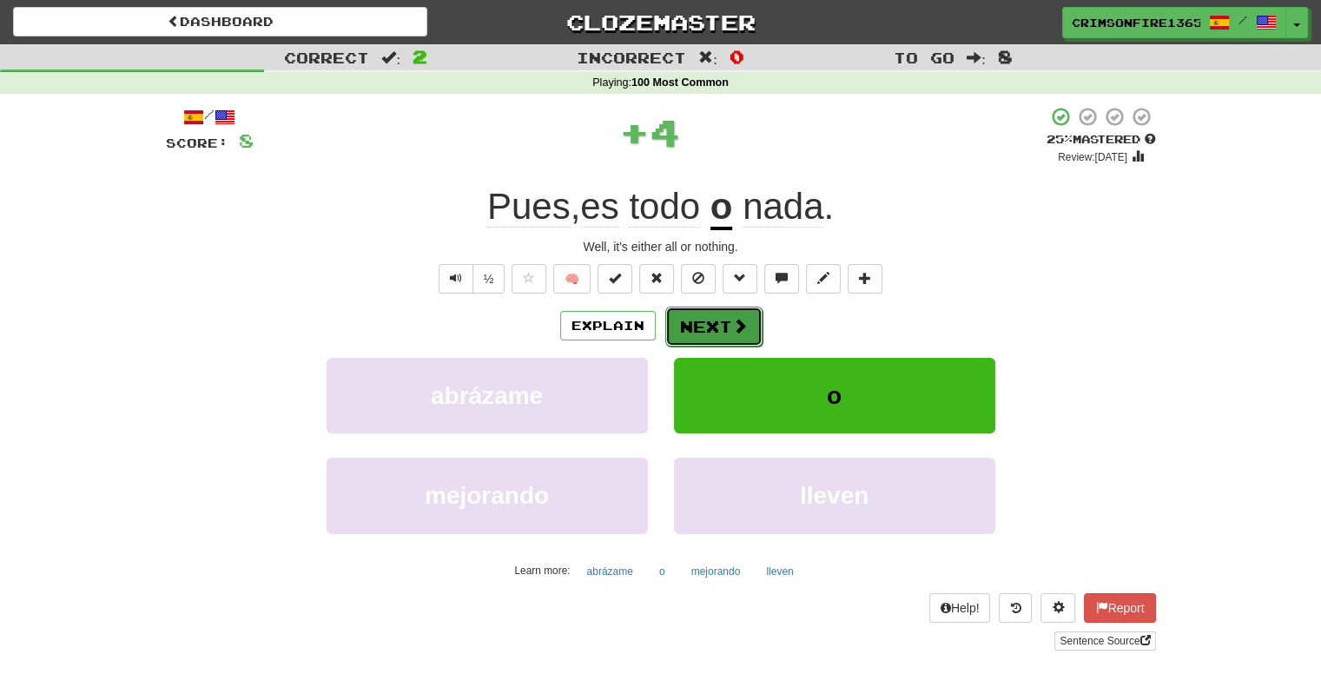
click at [727, 333] on button "Next" at bounding box center [713, 326] width 97 height 40
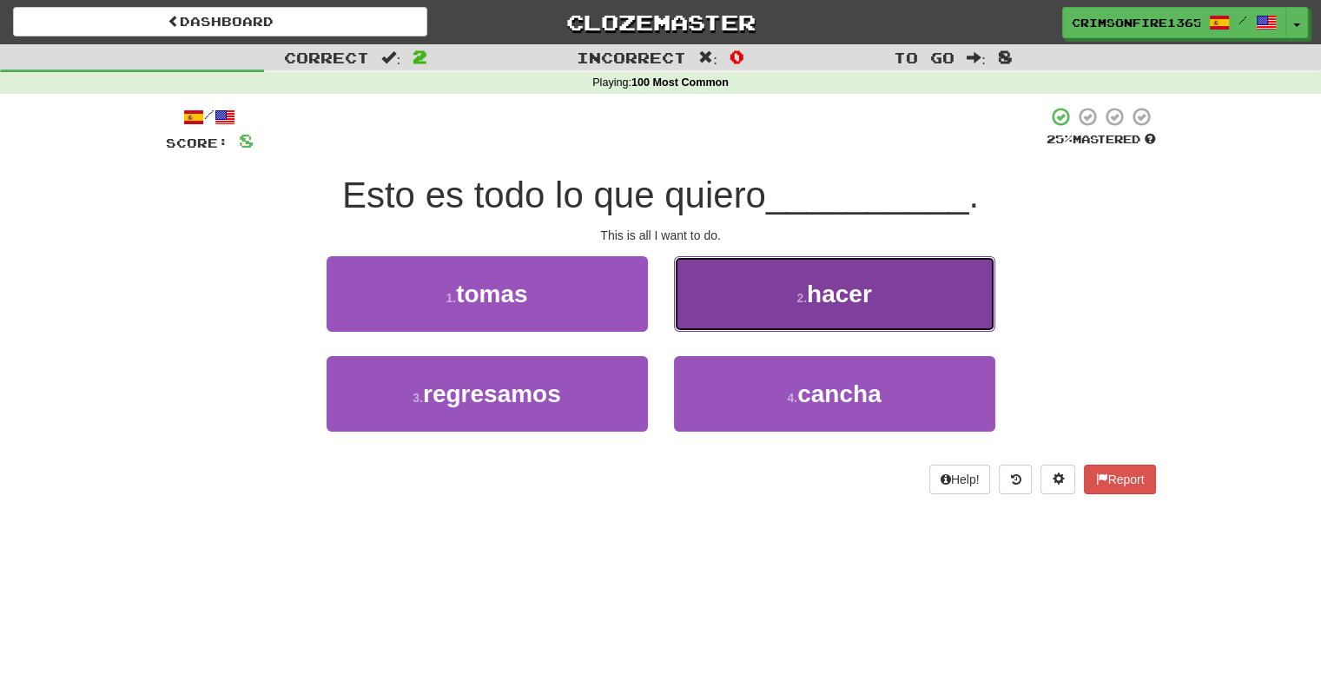
click at [731, 314] on button "2 . hacer" at bounding box center [834, 294] width 321 height 76
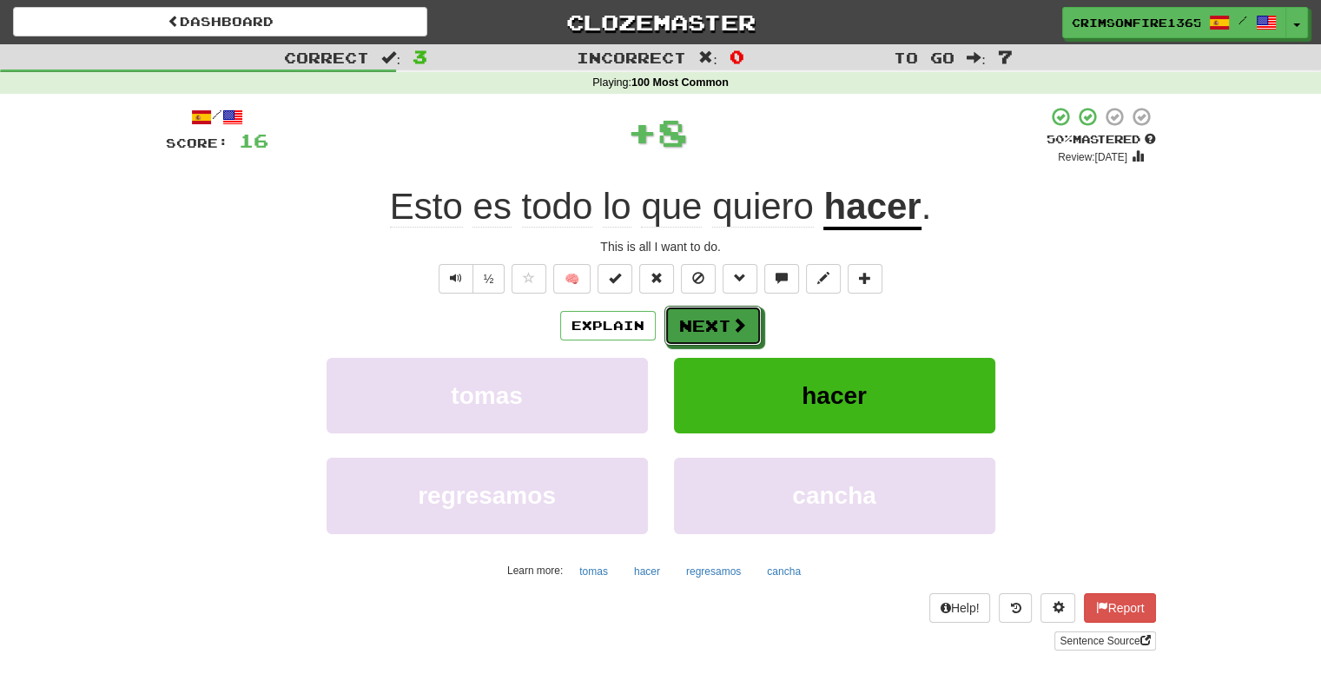
click at [731, 314] on button "Next" at bounding box center [712, 326] width 97 height 40
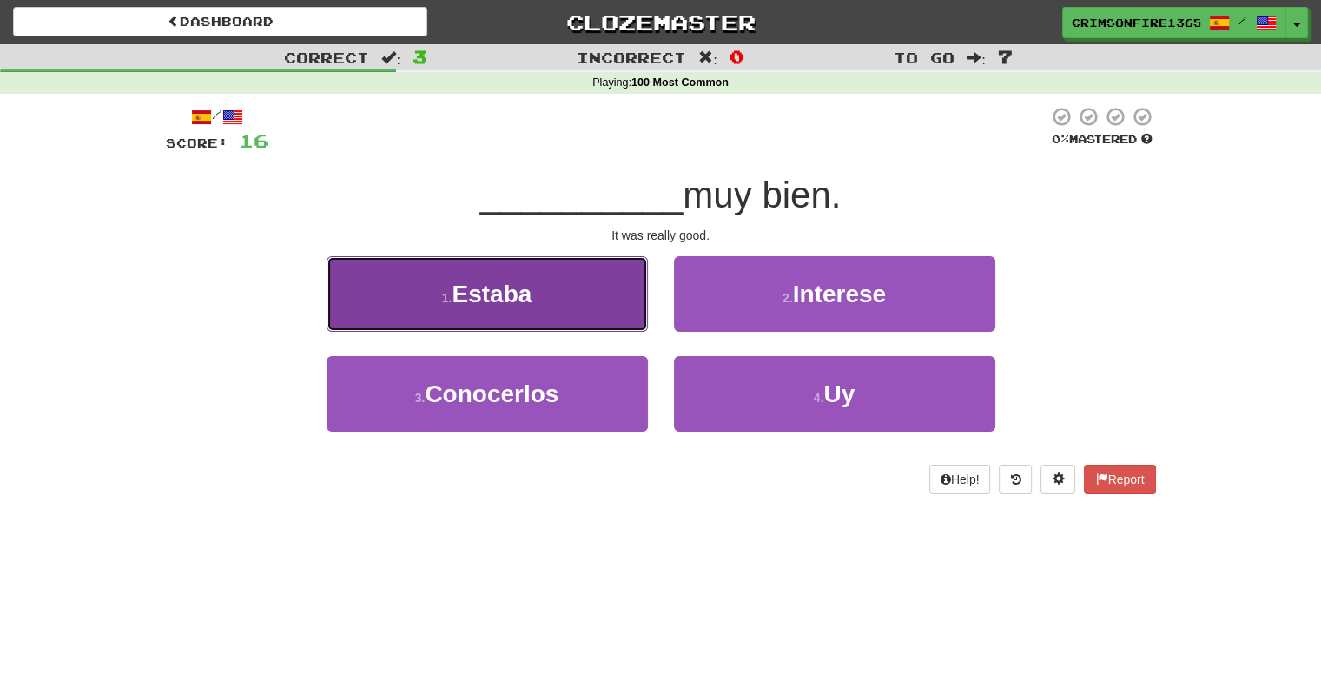
click at [604, 328] on button "1 . Estaba" at bounding box center [486, 294] width 321 height 76
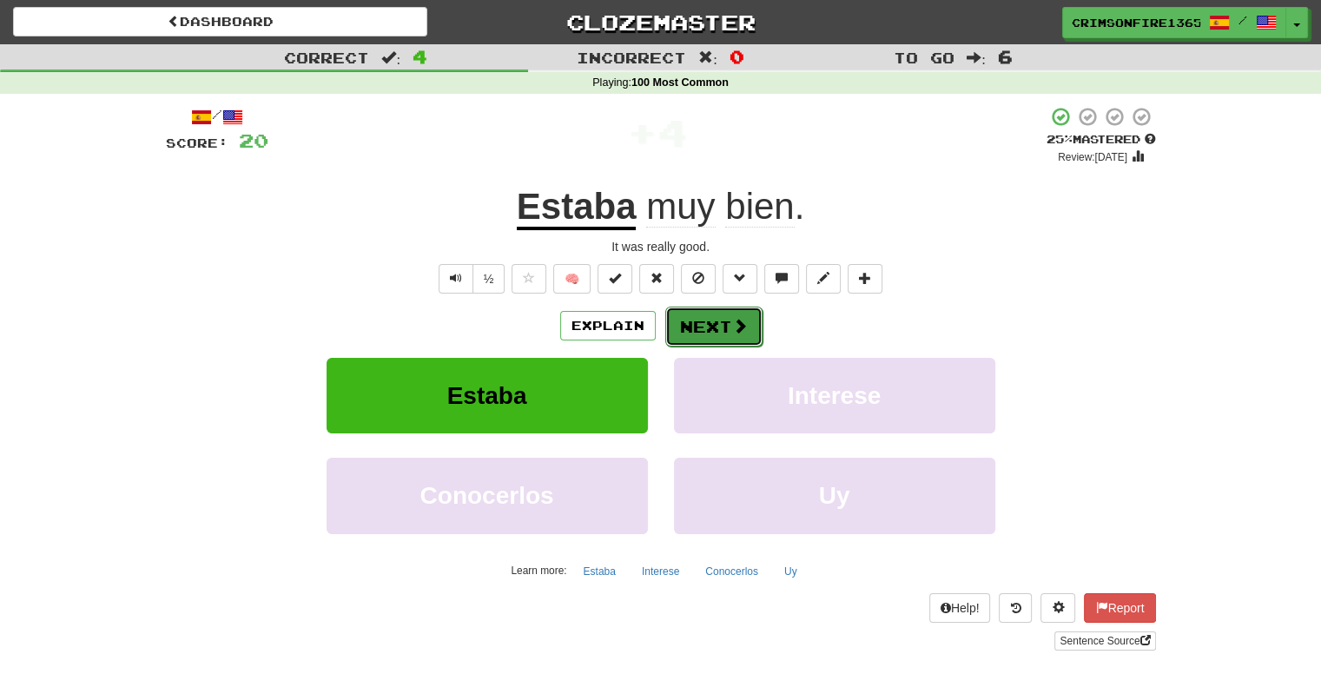
click at [736, 320] on span at bounding box center [740, 326] width 16 height 16
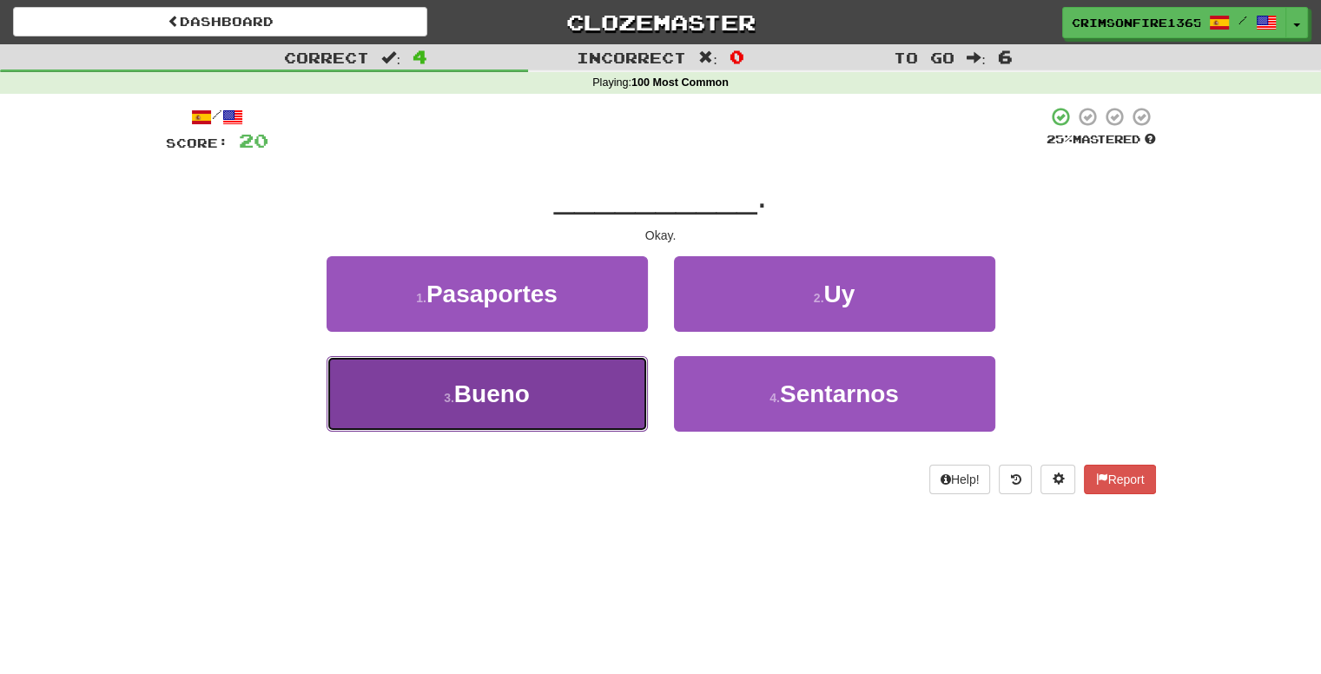
click at [599, 381] on button "3 . [GEOGRAPHIC_DATA]" at bounding box center [486, 394] width 321 height 76
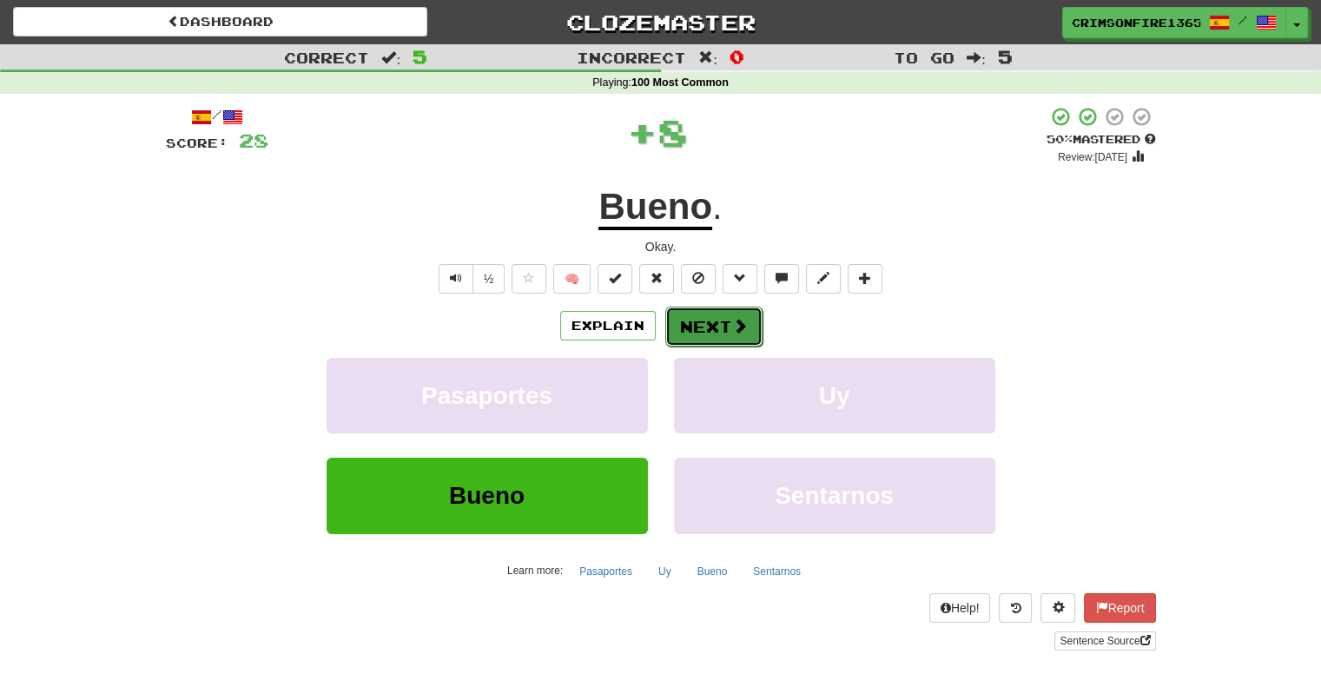
click at [740, 321] on span at bounding box center [740, 326] width 16 height 16
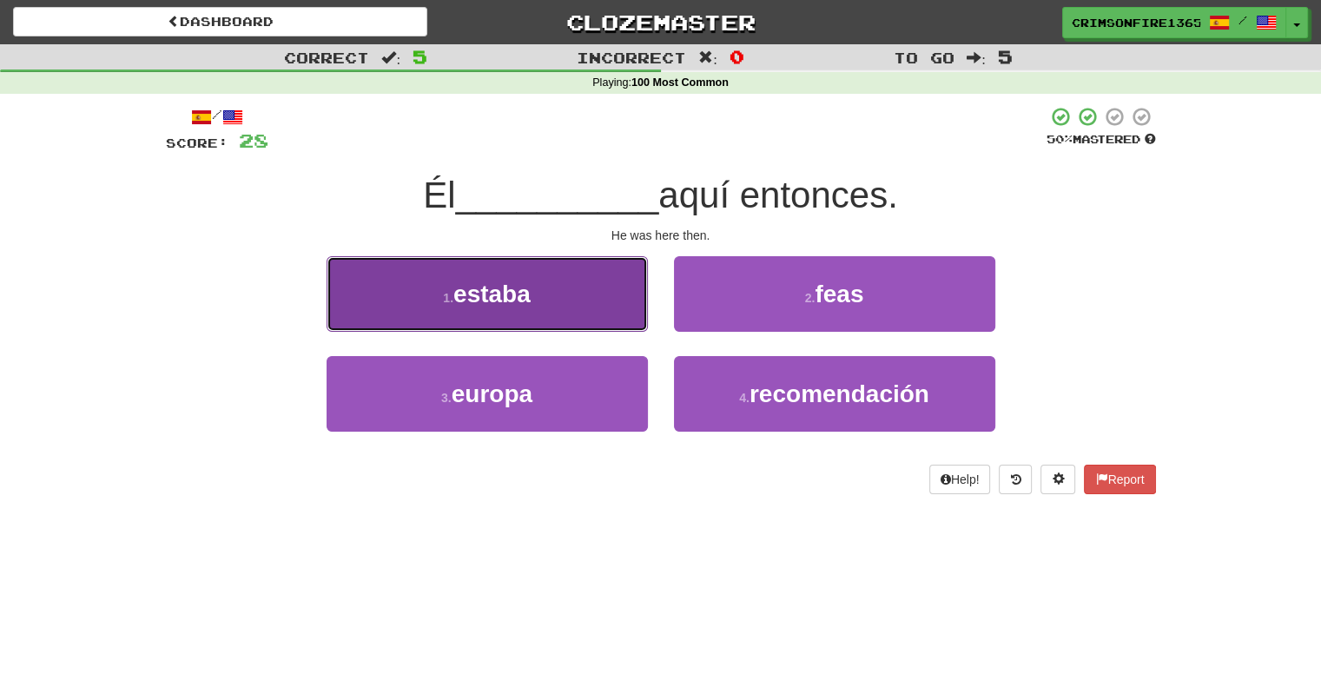
click at [575, 303] on button "1 . estaba" at bounding box center [486, 294] width 321 height 76
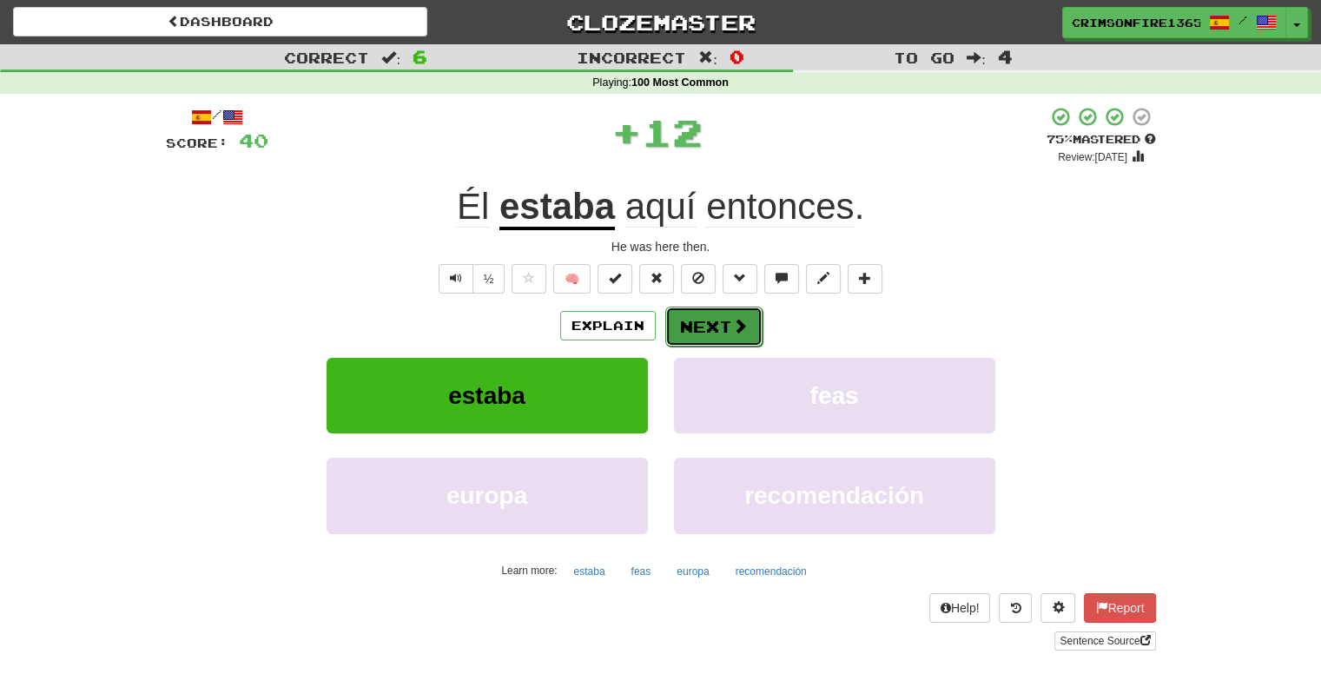
click at [738, 318] on span at bounding box center [740, 326] width 16 height 16
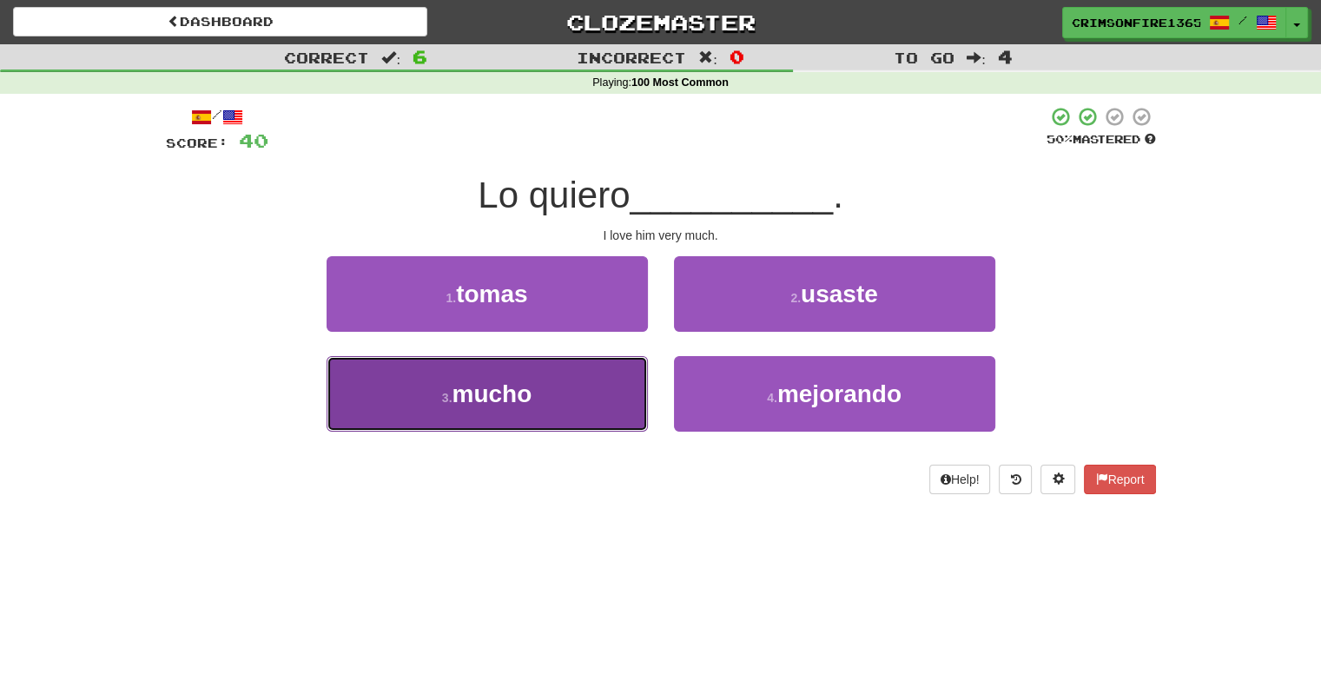
click at [573, 392] on button "3 . mucho" at bounding box center [486, 394] width 321 height 76
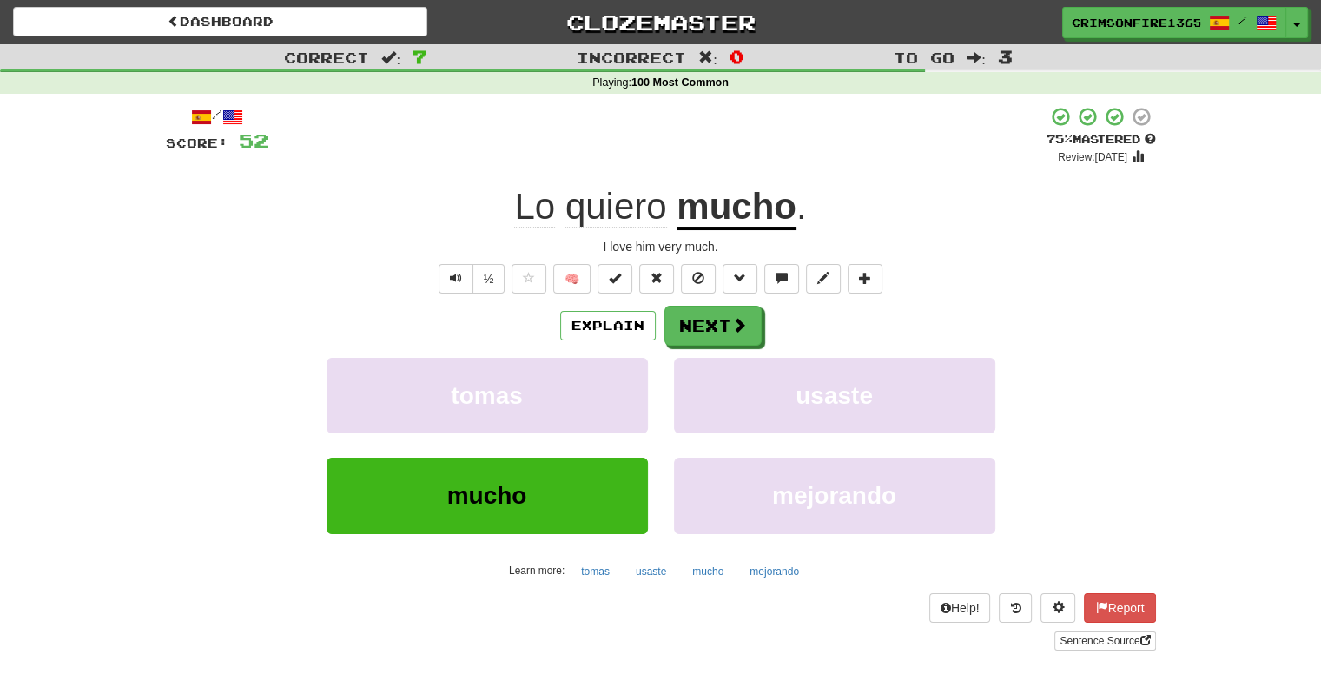
click at [531, 202] on span "Lo" at bounding box center [534, 207] width 41 height 42
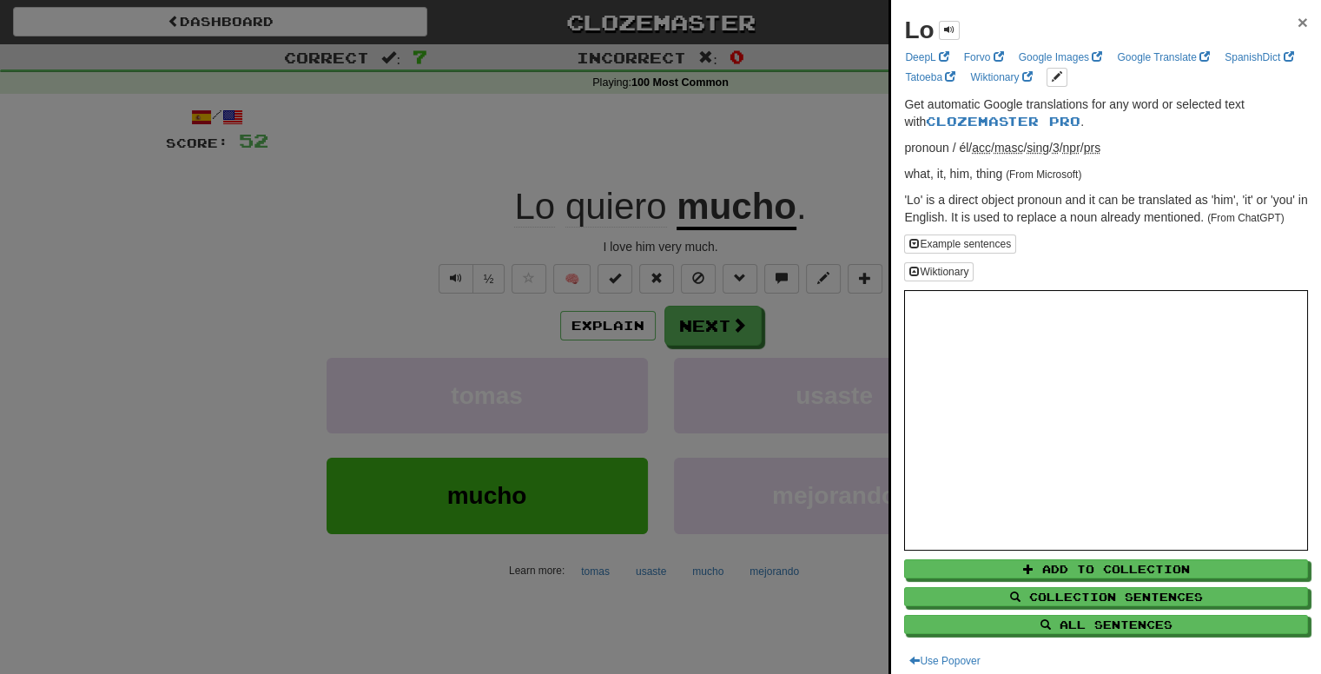
click at [1297, 29] on span "×" at bounding box center [1302, 22] width 10 height 20
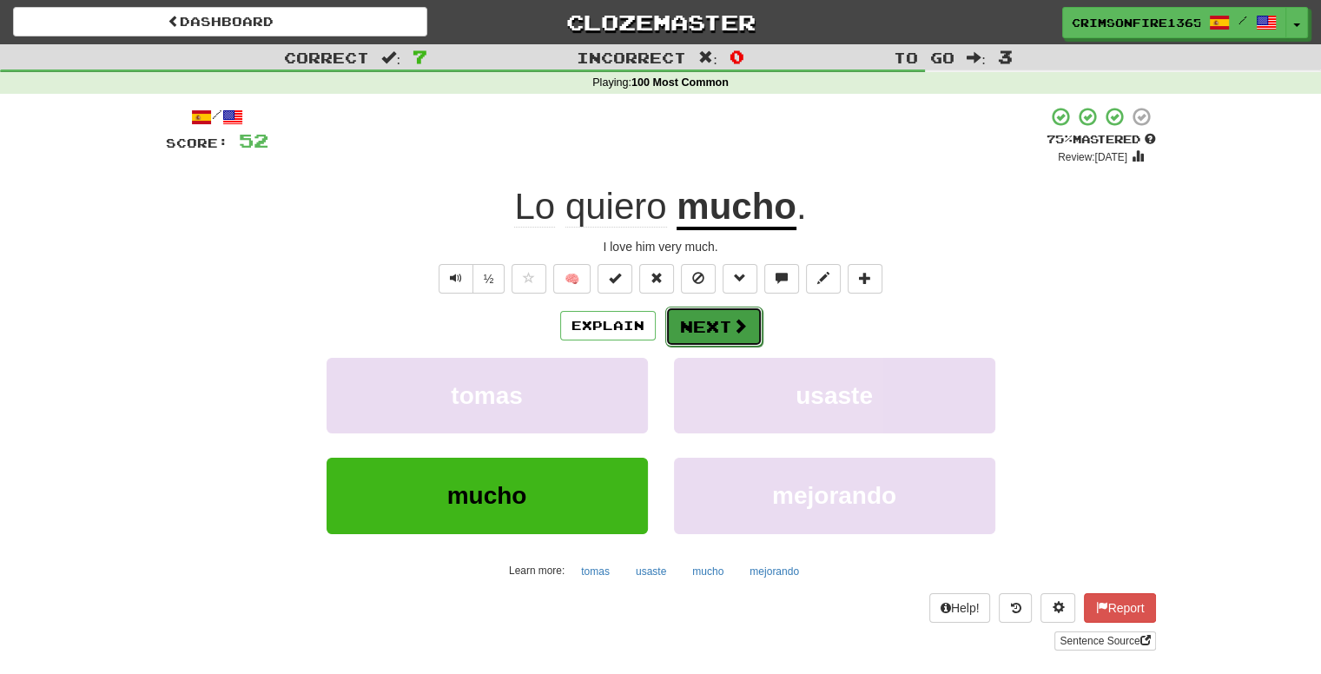
click at [704, 338] on button "Next" at bounding box center [713, 326] width 97 height 40
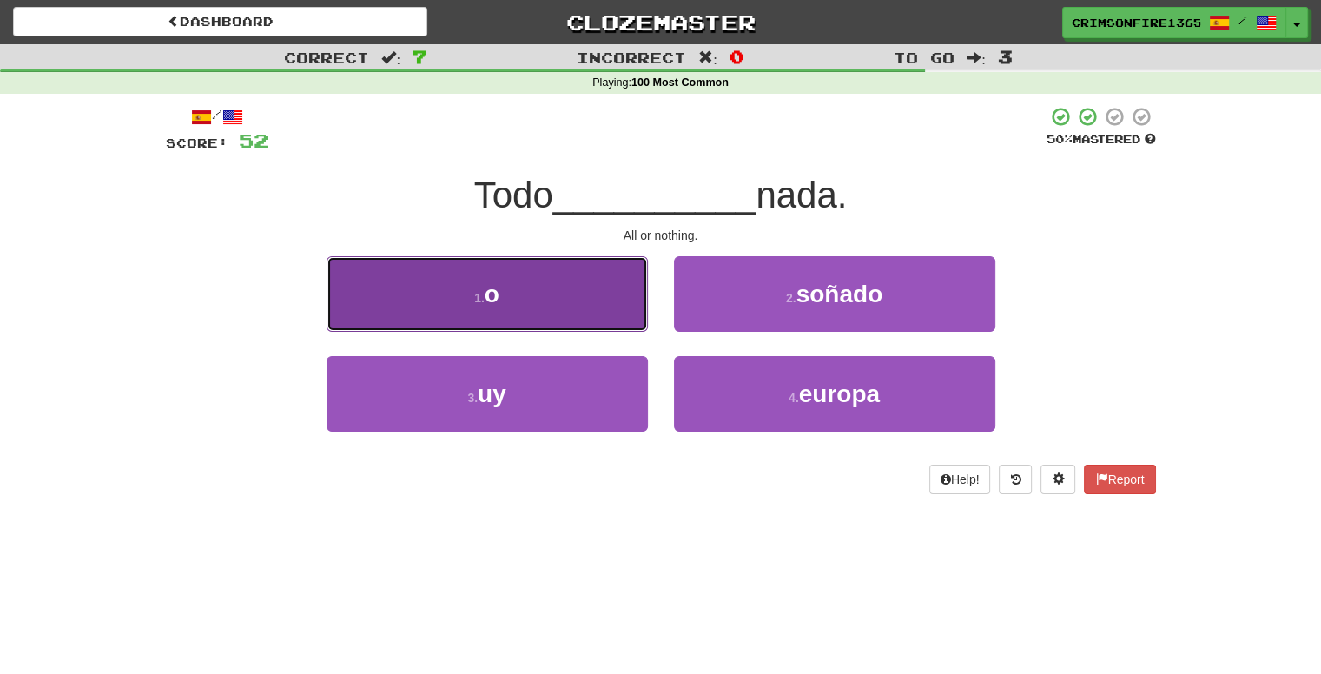
click at [570, 303] on button "1 . o" at bounding box center [486, 294] width 321 height 76
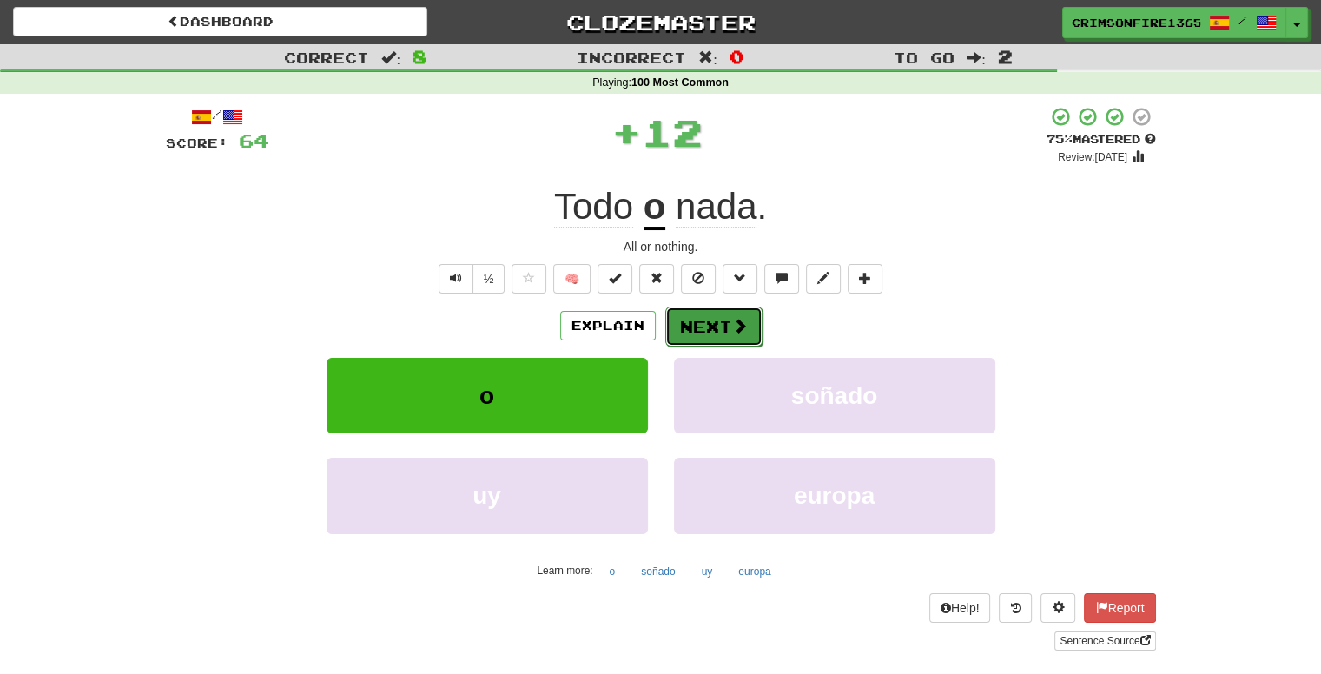
click at [708, 314] on button "Next" at bounding box center [713, 326] width 97 height 40
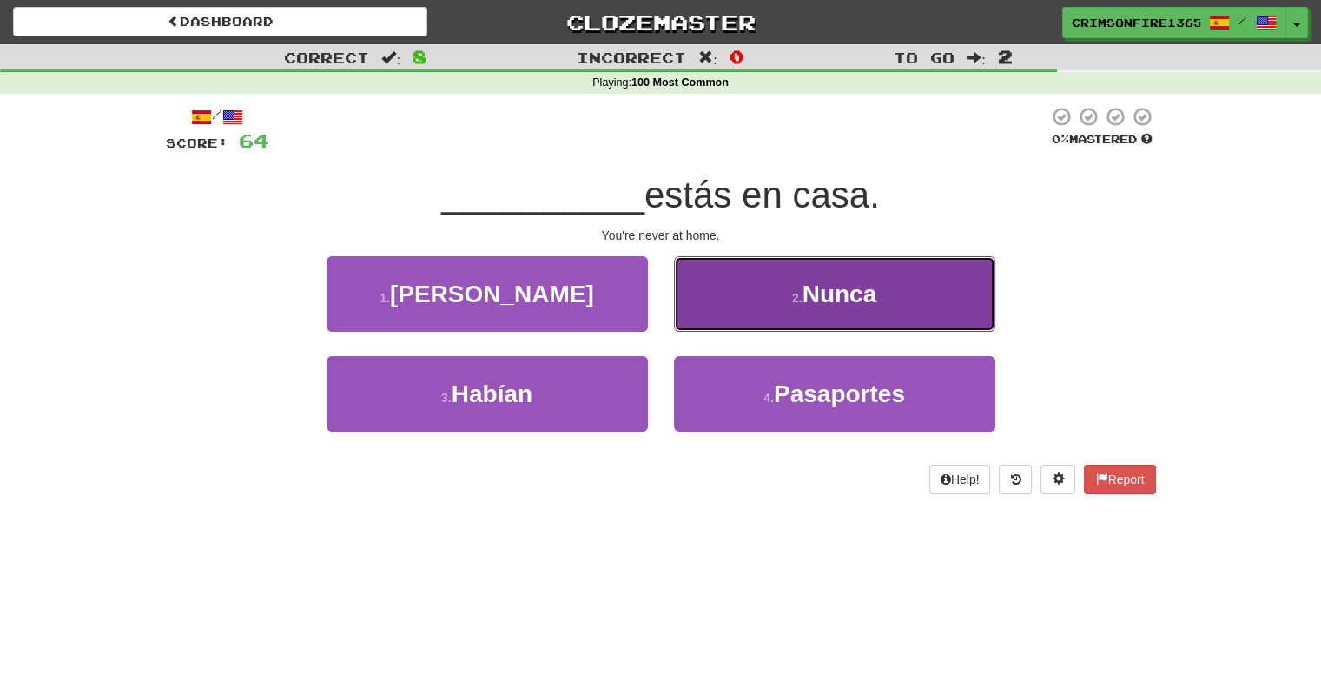
click at [803, 313] on button "2 . [GEOGRAPHIC_DATA]" at bounding box center [834, 294] width 321 height 76
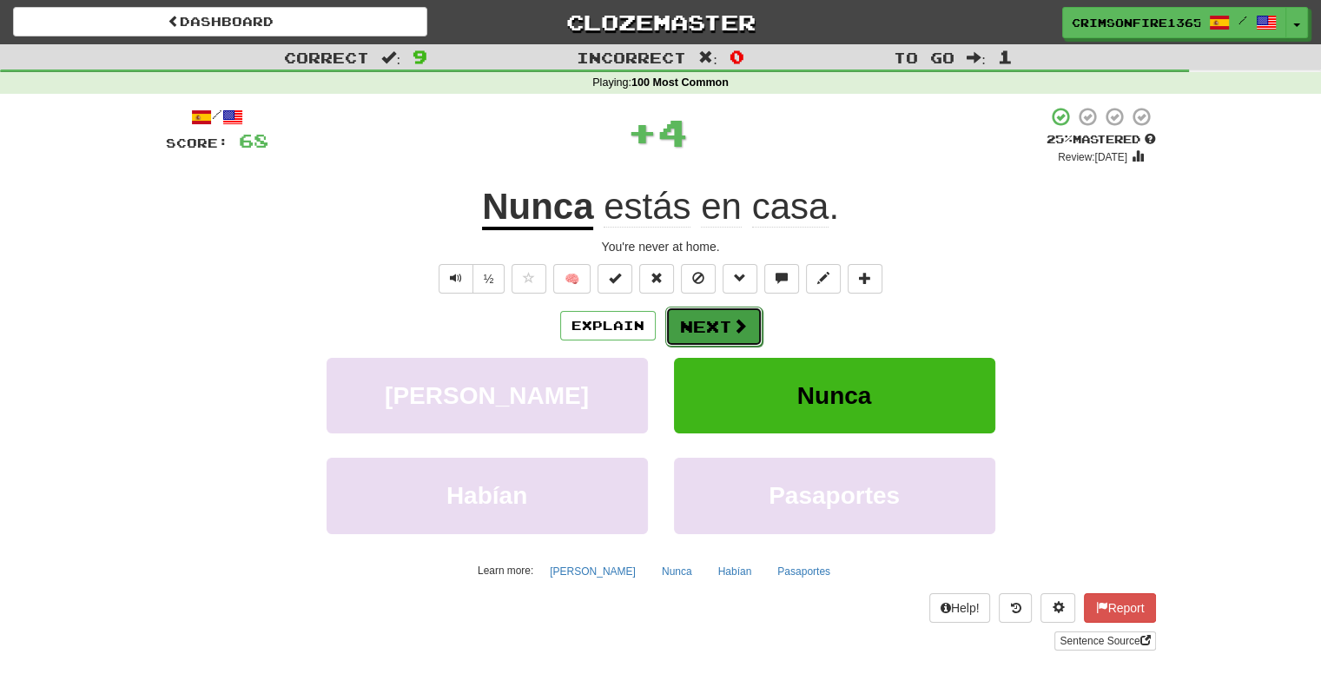
click at [697, 324] on button "Next" at bounding box center [713, 326] width 97 height 40
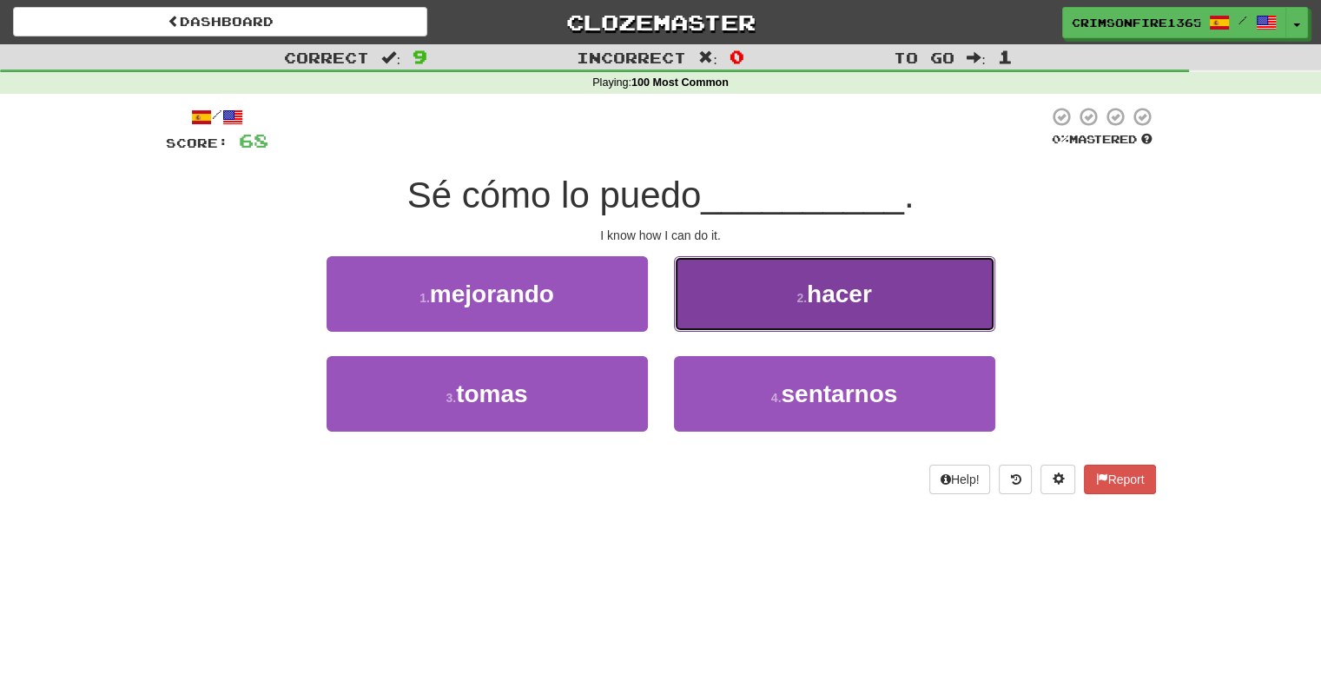
click at [712, 296] on button "2 . hacer" at bounding box center [834, 294] width 321 height 76
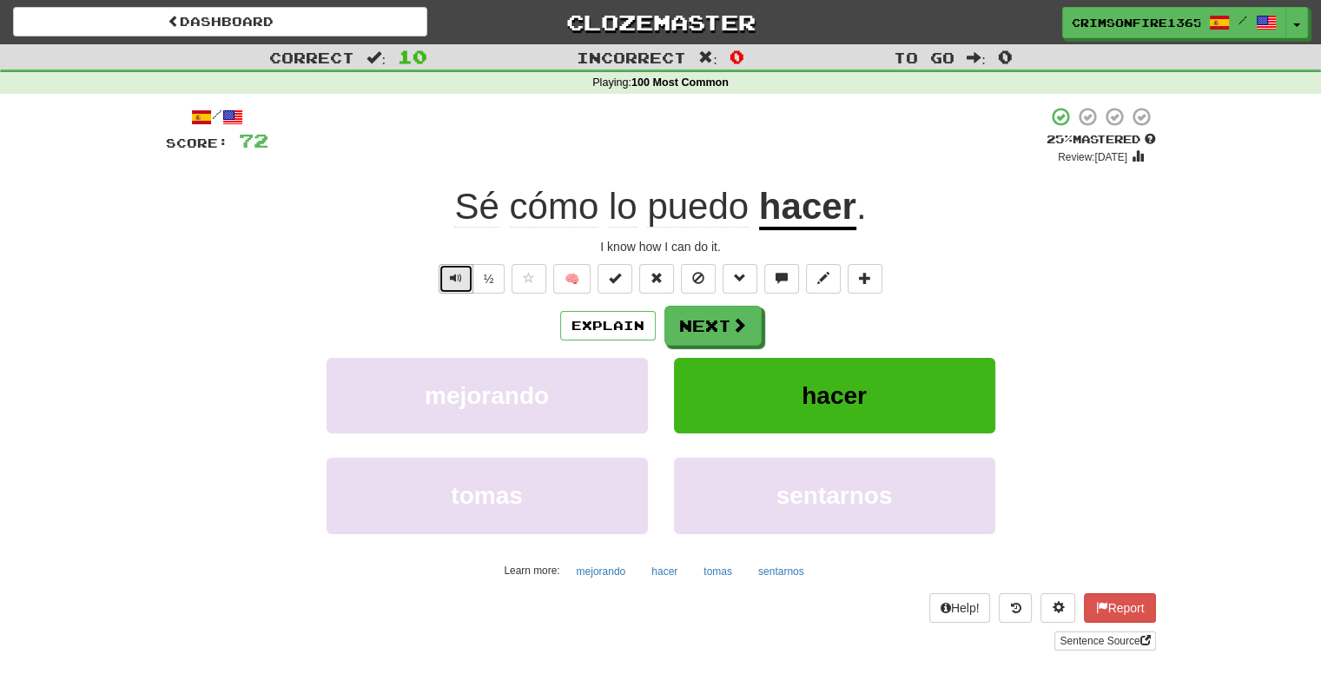
click at [472, 277] on button "Text-to-speech controls" at bounding box center [455, 279] width 35 height 30
click at [709, 329] on button "Next" at bounding box center [713, 326] width 97 height 40
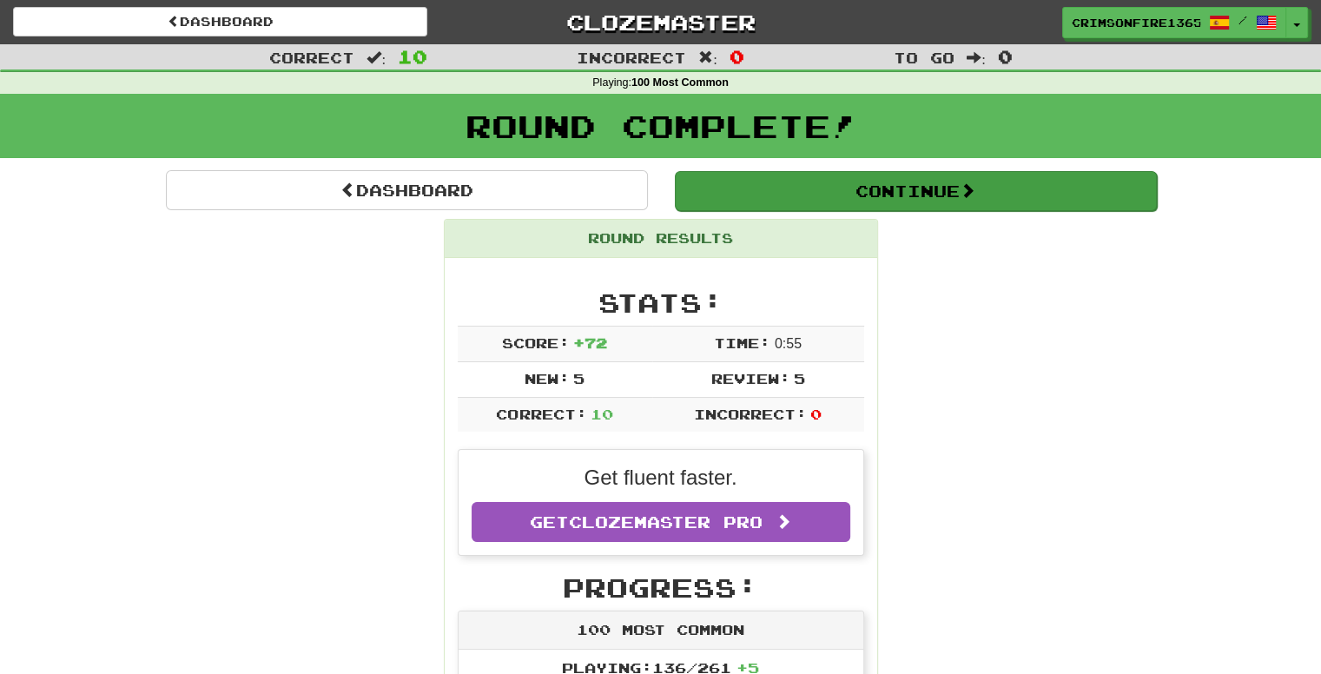
drag, startPoint x: 804, startPoint y: 167, endPoint x: 837, endPoint y: 203, distance: 49.2
click at [805, 167] on div "Round Complete!" at bounding box center [660, 132] width 1321 height 76
click at [838, 204] on button "Continue" at bounding box center [916, 191] width 482 height 40
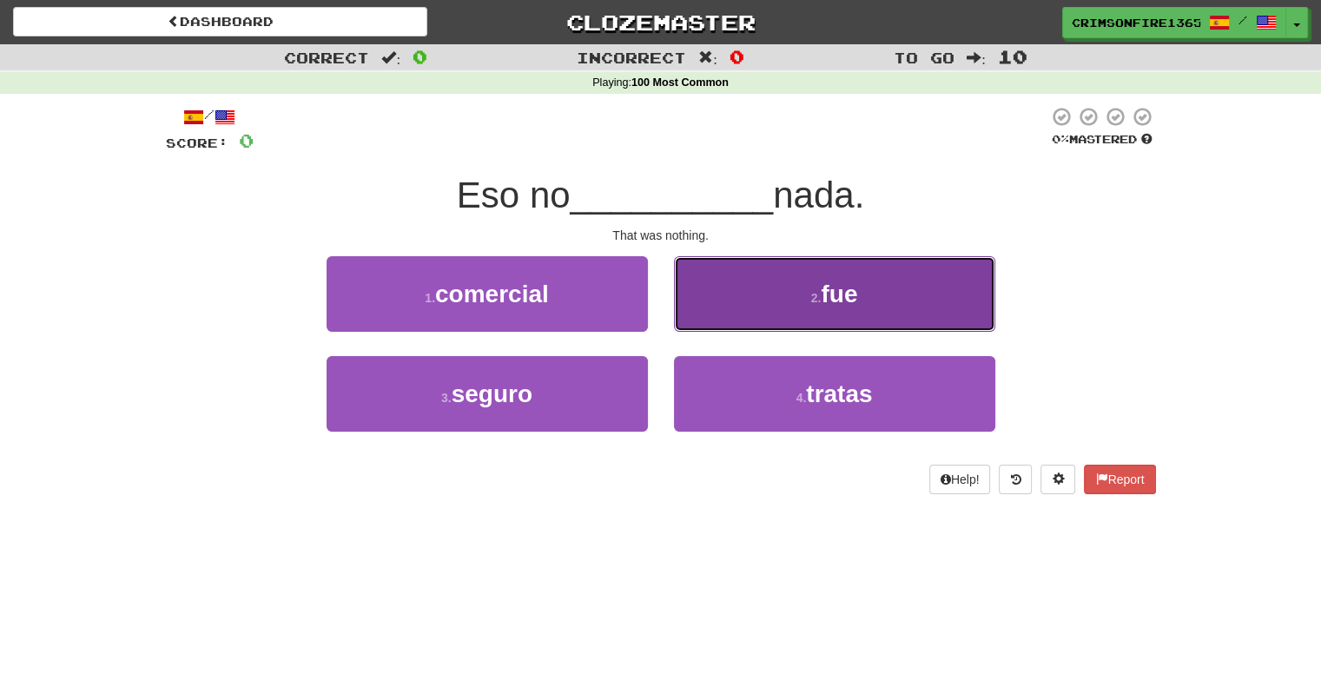
click at [801, 289] on button "2 . fue" at bounding box center [834, 294] width 321 height 76
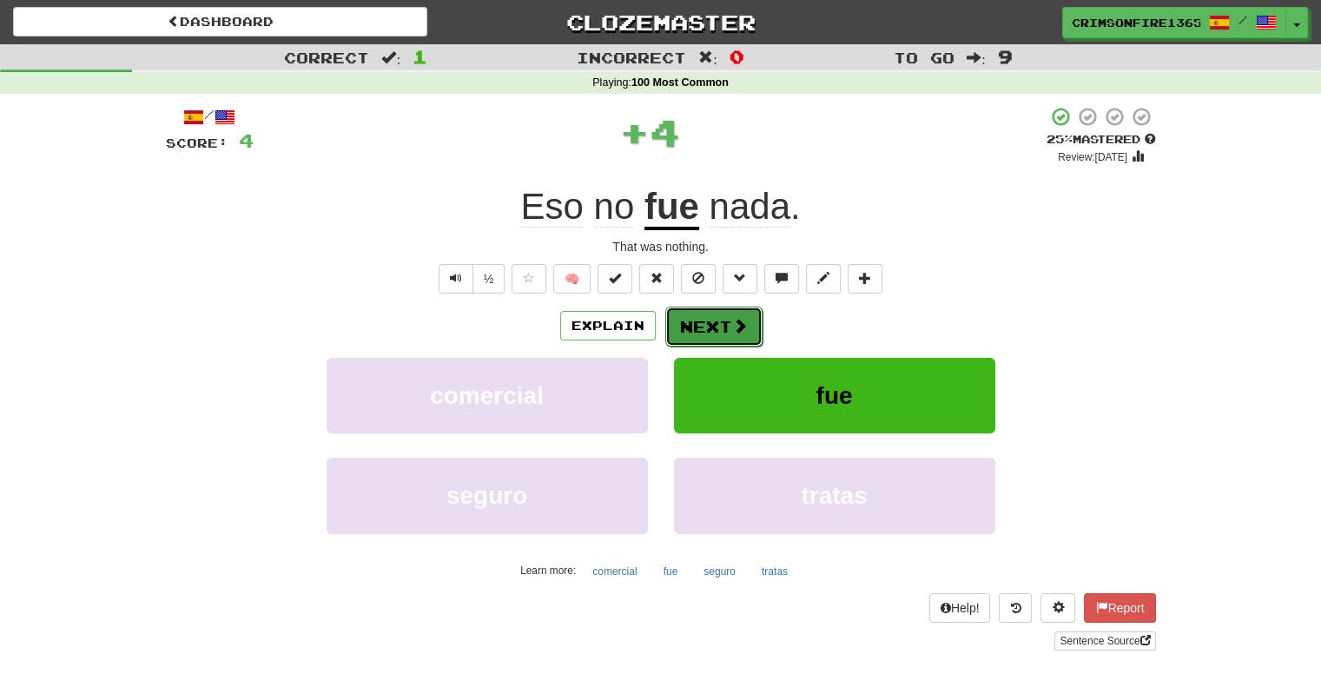
click at [721, 325] on button "Next" at bounding box center [713, 326] width 97 height 40
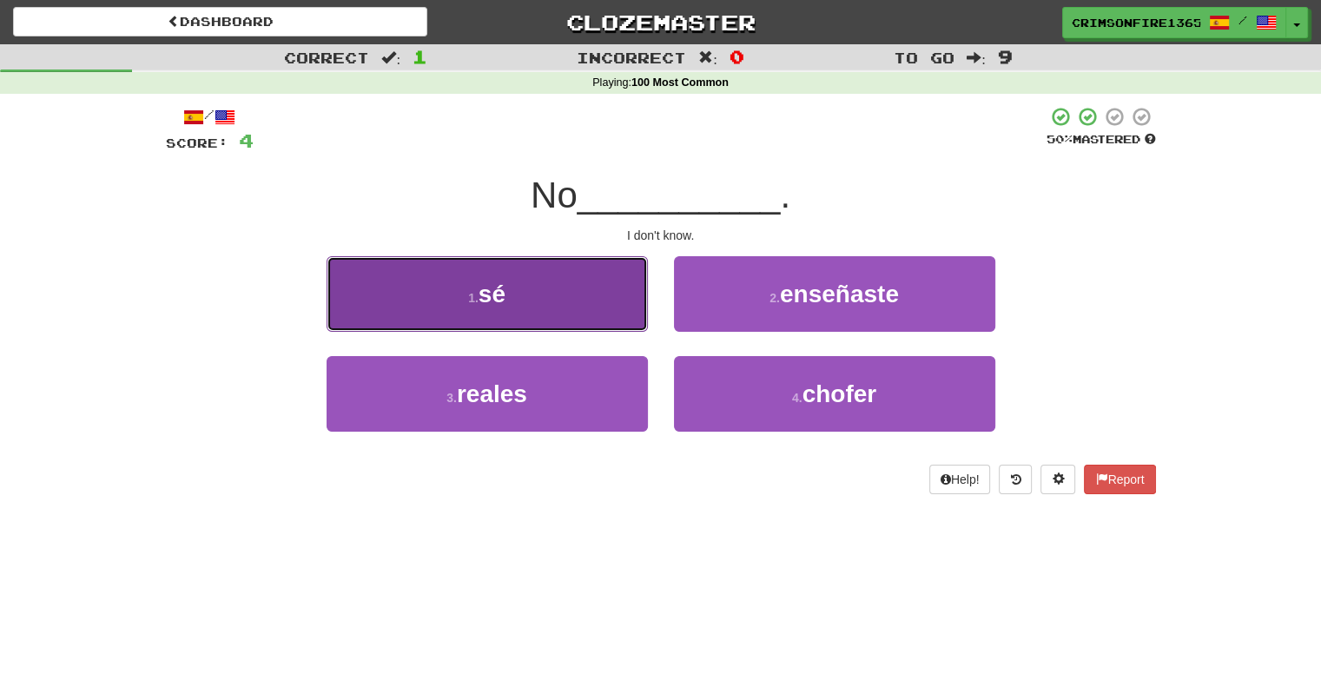
click at [541, 296] on button "1 . sé" at bounding box center [486, 294] width 321 height 76
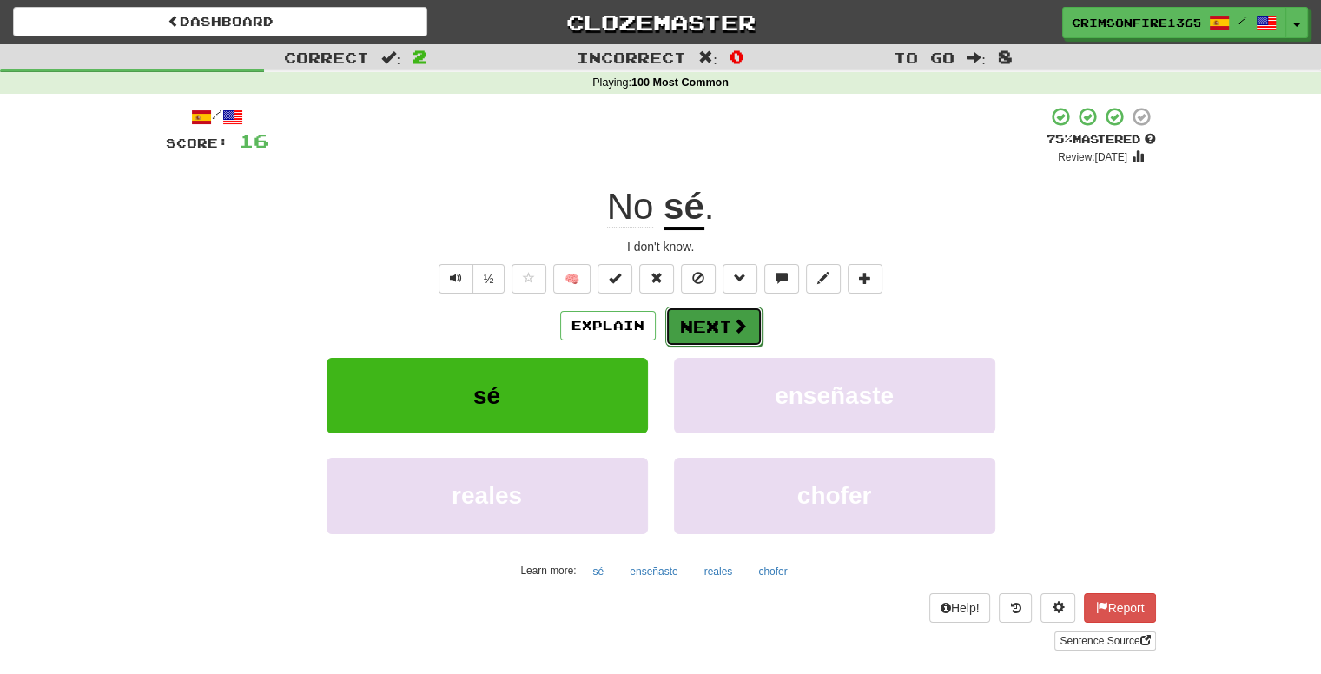
click at [691, 318] on button "Next" at bounding box center [713, 326] width 97 height 40
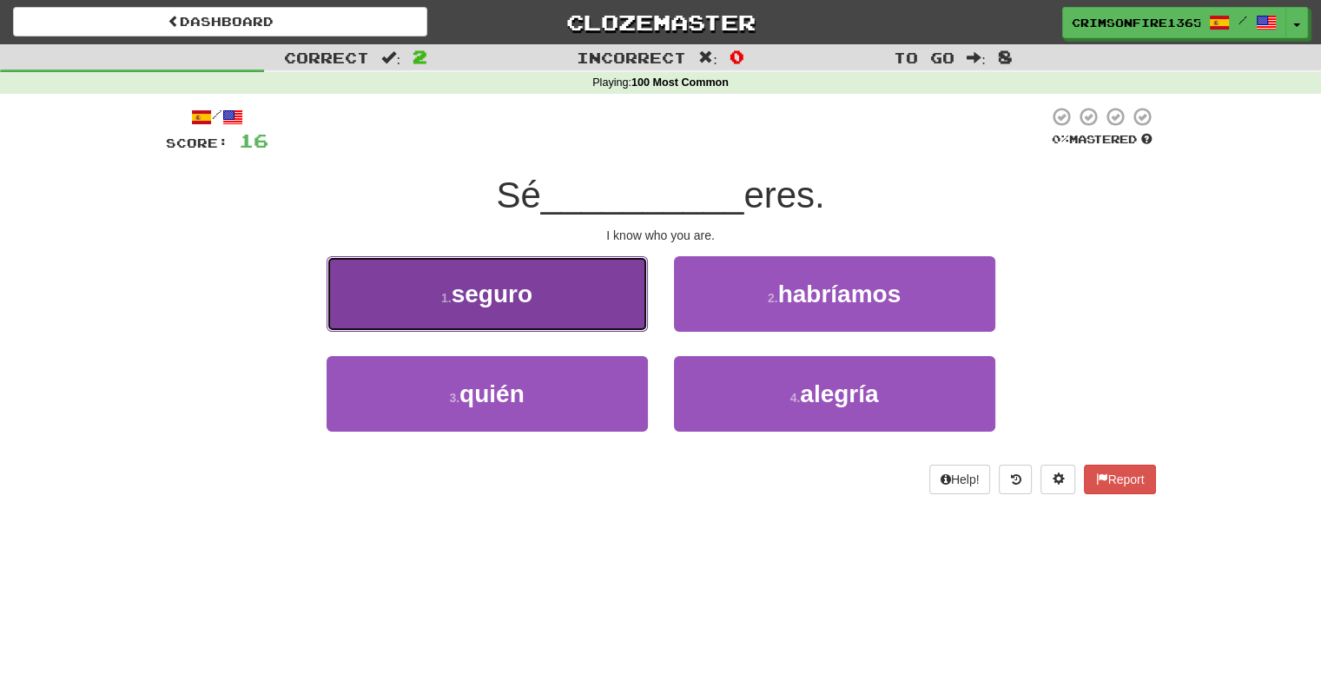
click at [482, 310] on button "1 . seguro" at bounding box center [486, 294] width 321 height 76
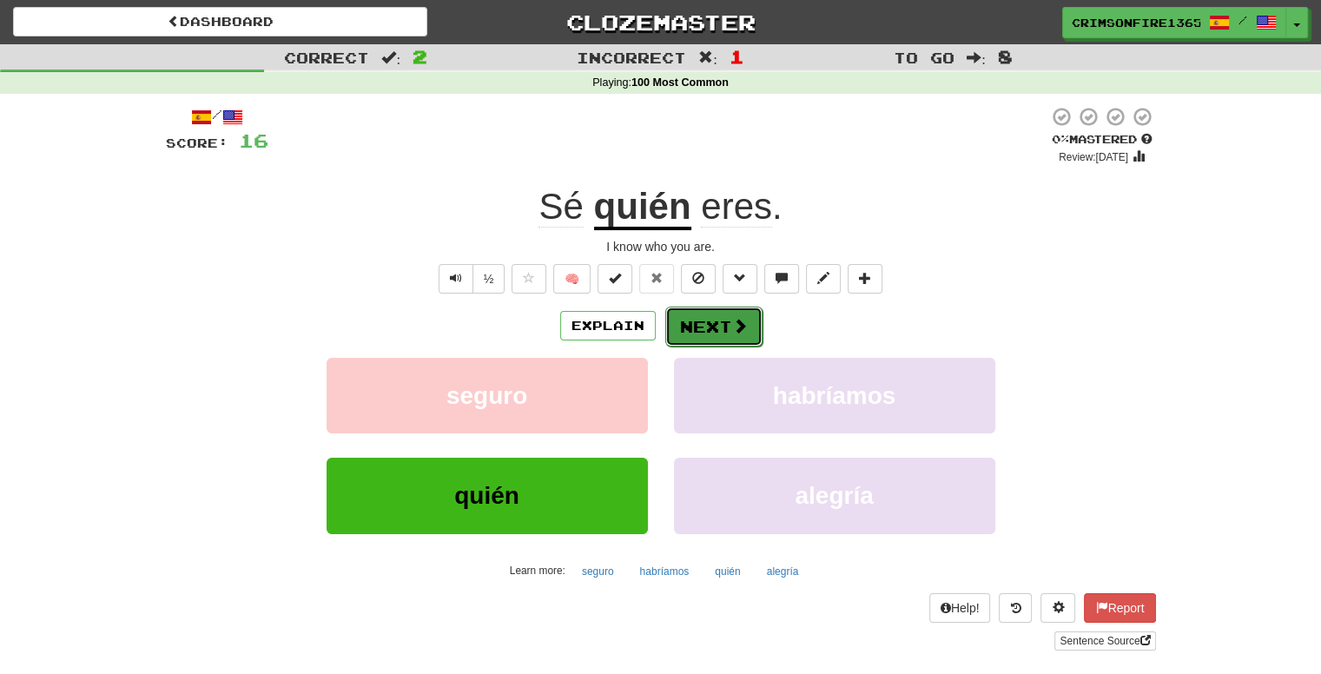
click at [719, 325] on button "Next" at bounding box center [713, 326] width 97 height 40
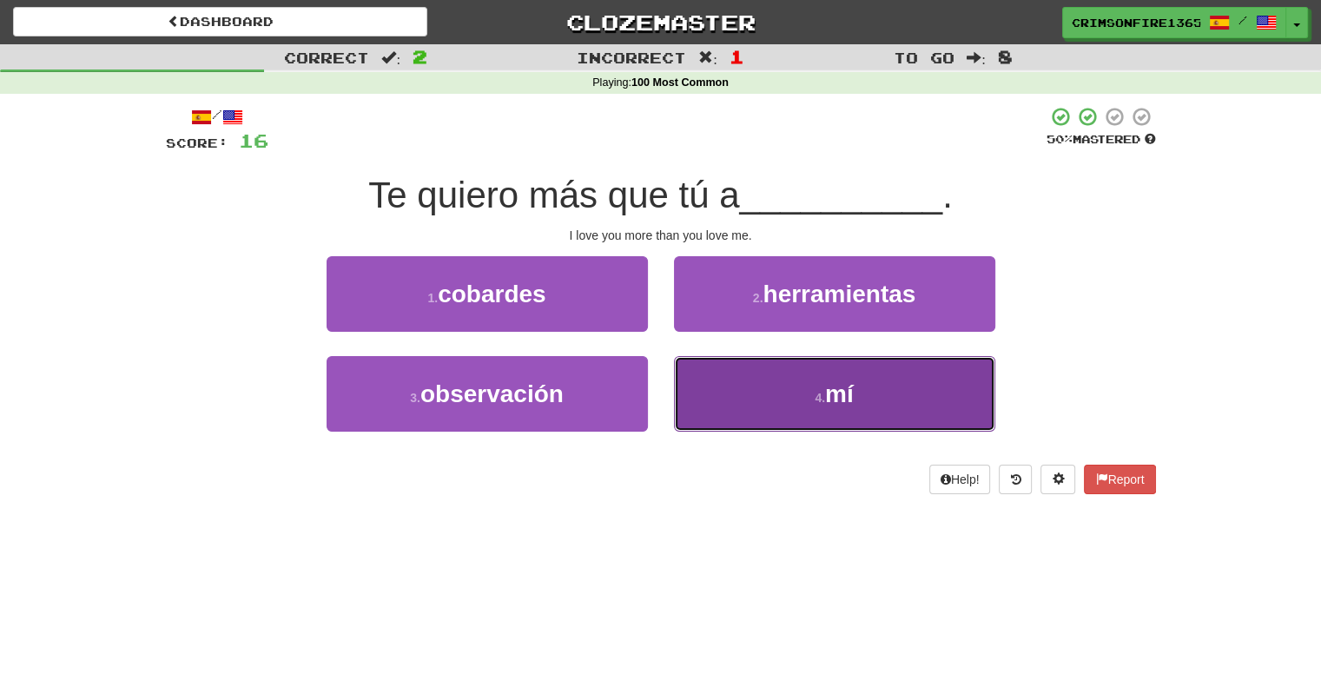
click at [744, 403] on button "4 . mí" at bounding box center [834, 394] width 321 height 76
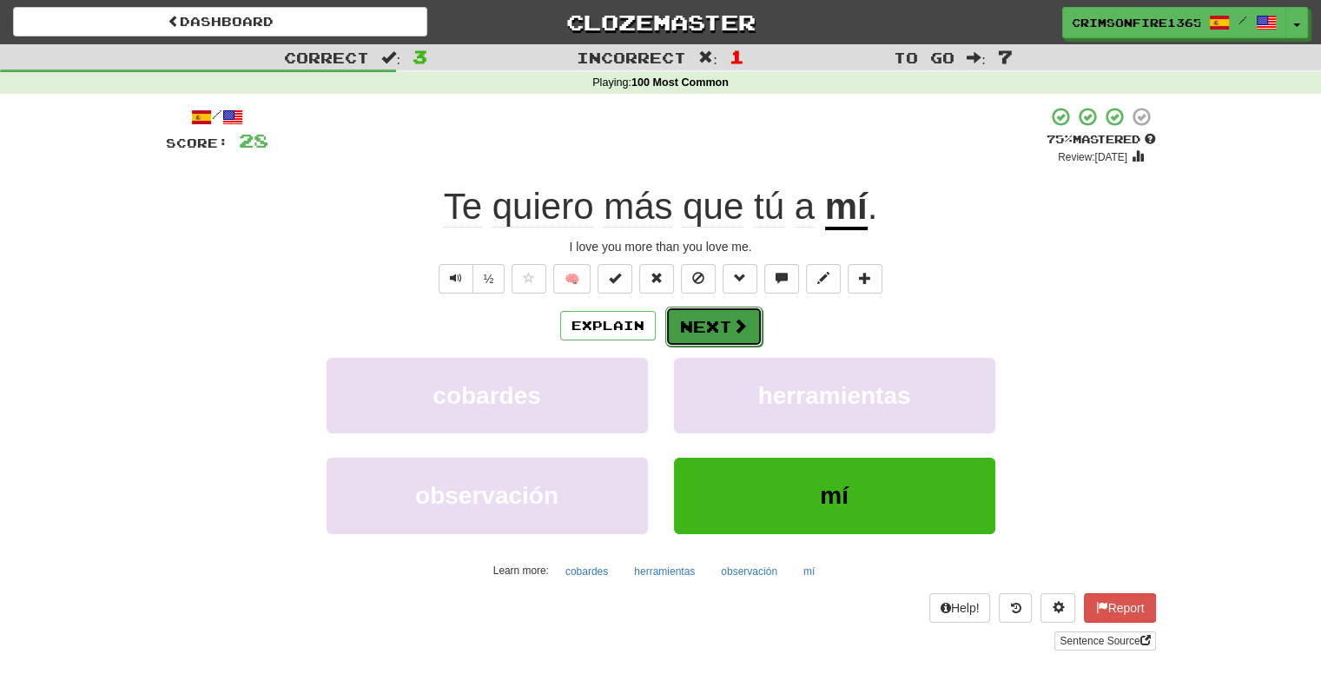
click at [751, 320] on button "Next" at bounding box center [713, 326] width 97 height 40
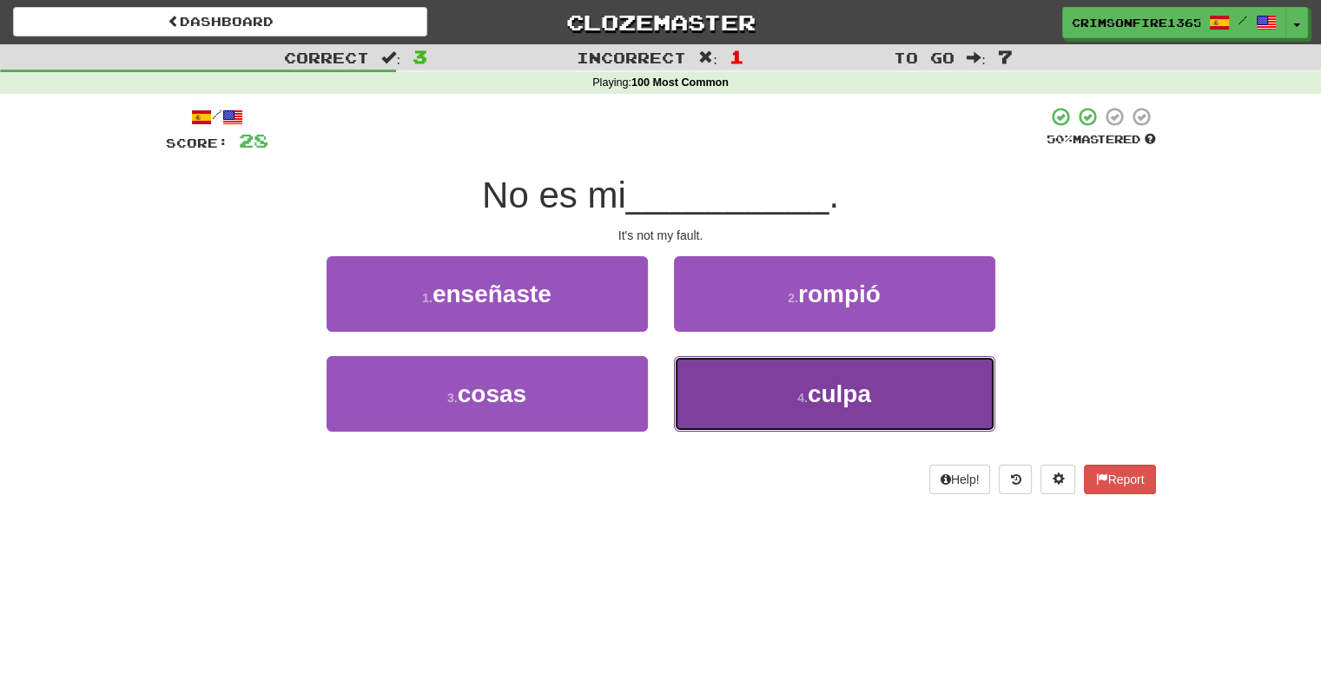
click at [701, 372] on button "4 . culpa" at bounding box center [834, 394] width 321 height 76
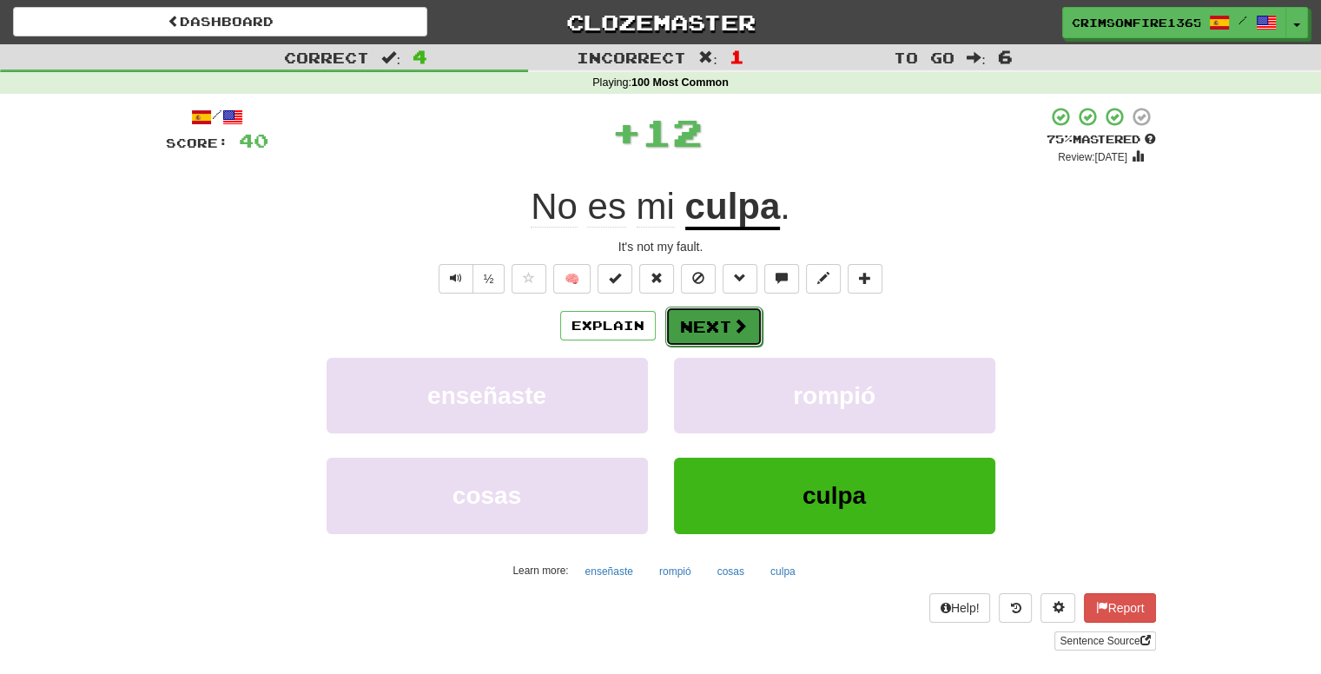
click at [708, 327] on button "Next" at bounding box center [713, 326] width 97 height 40
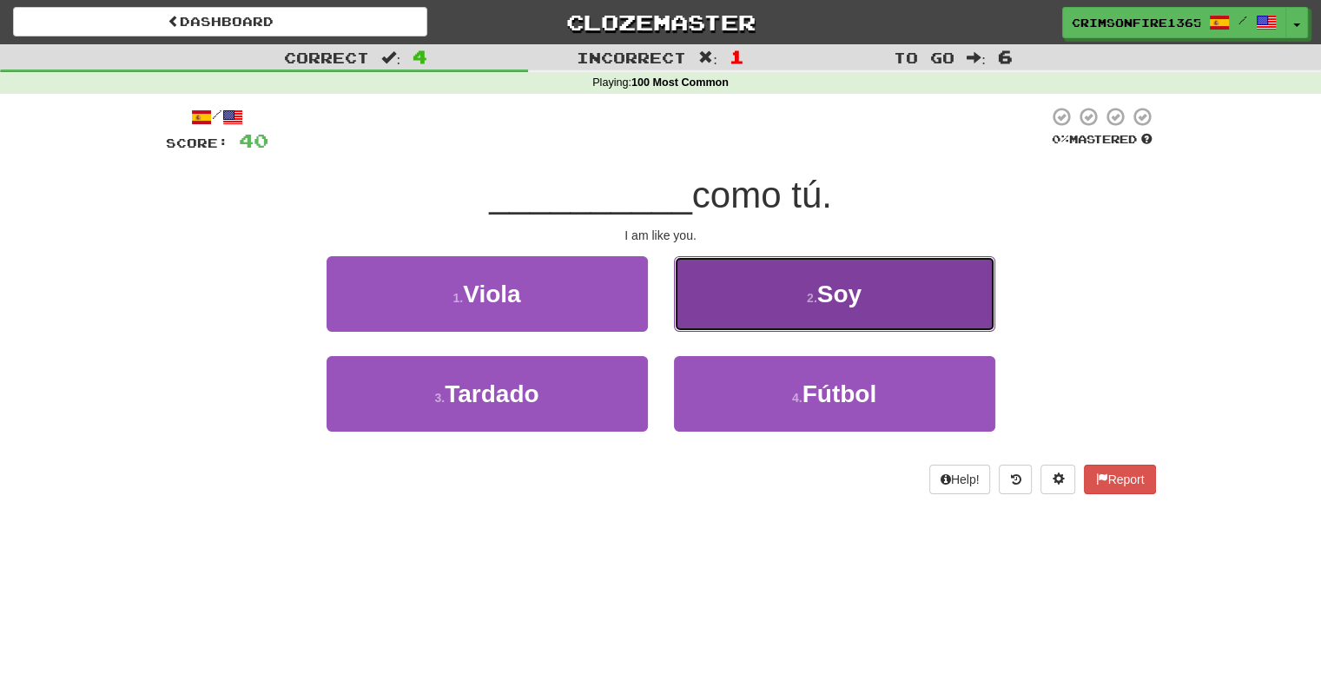
click at [764, 320] on button "2 . Soy" at bounding box center [834, 294] width 321 height 76
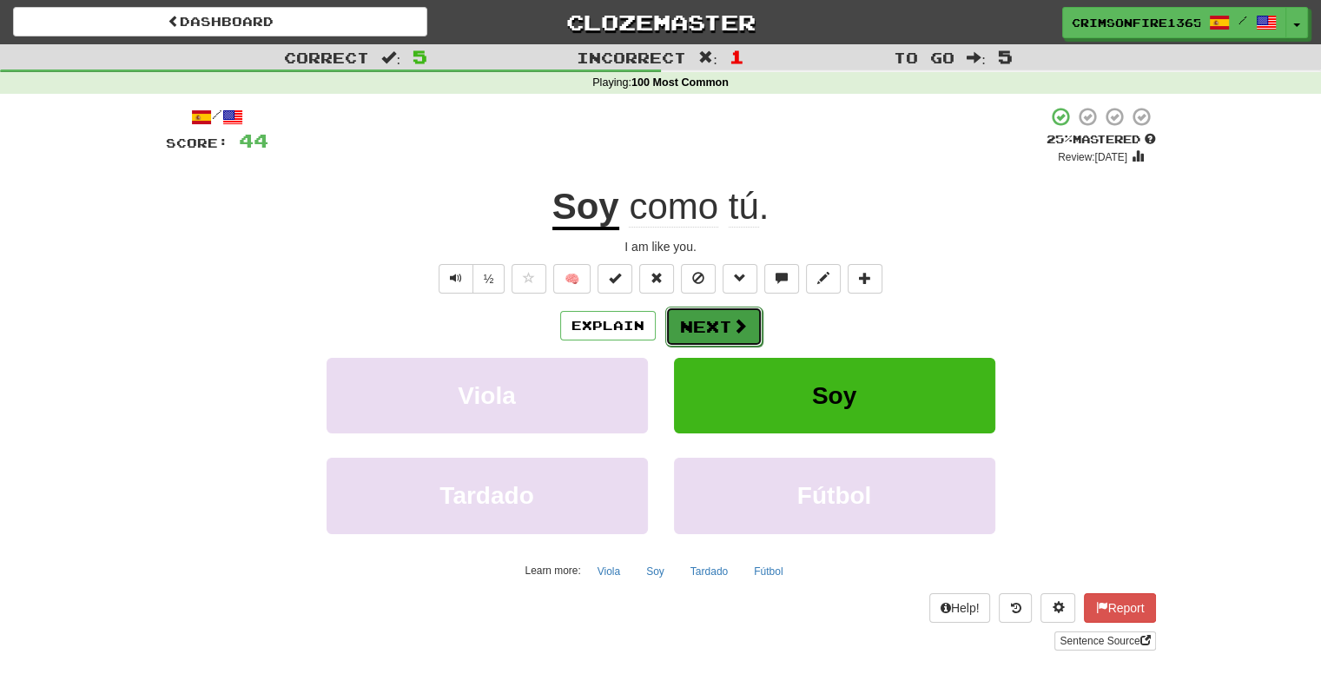
click at [705, 318] on button "Next" at bounding box center [713, 326] width 97 height 40
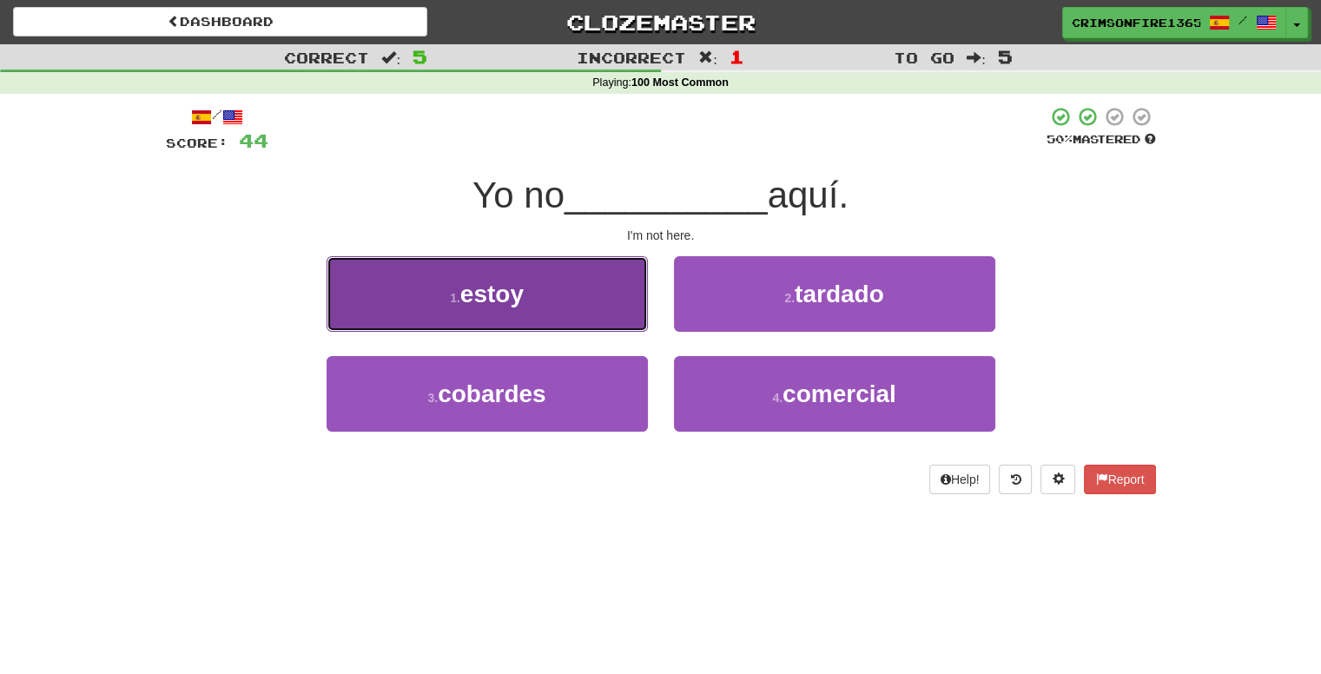
click at [547, 310] on button "1 . estoy" at bounding box center [486, 294] width 321 height 76
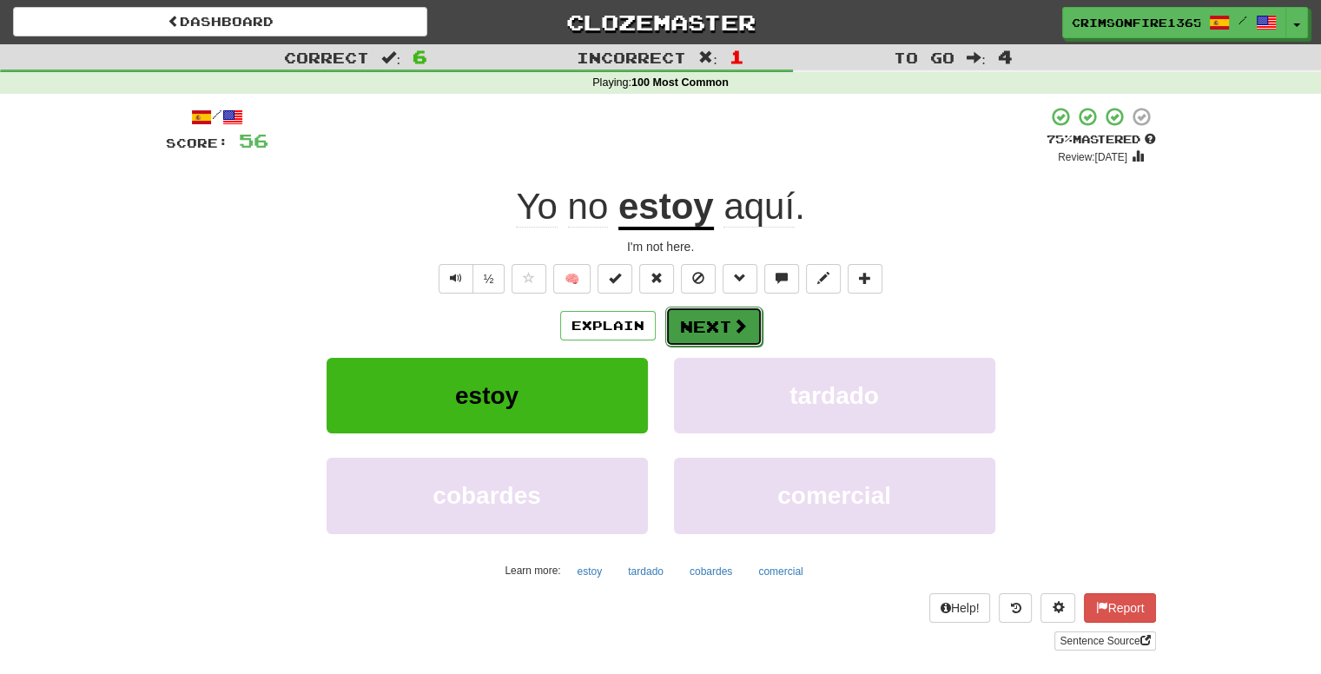
click at [715, 316] on button "Next" at bounding box center [713, 326] width 97 height 40
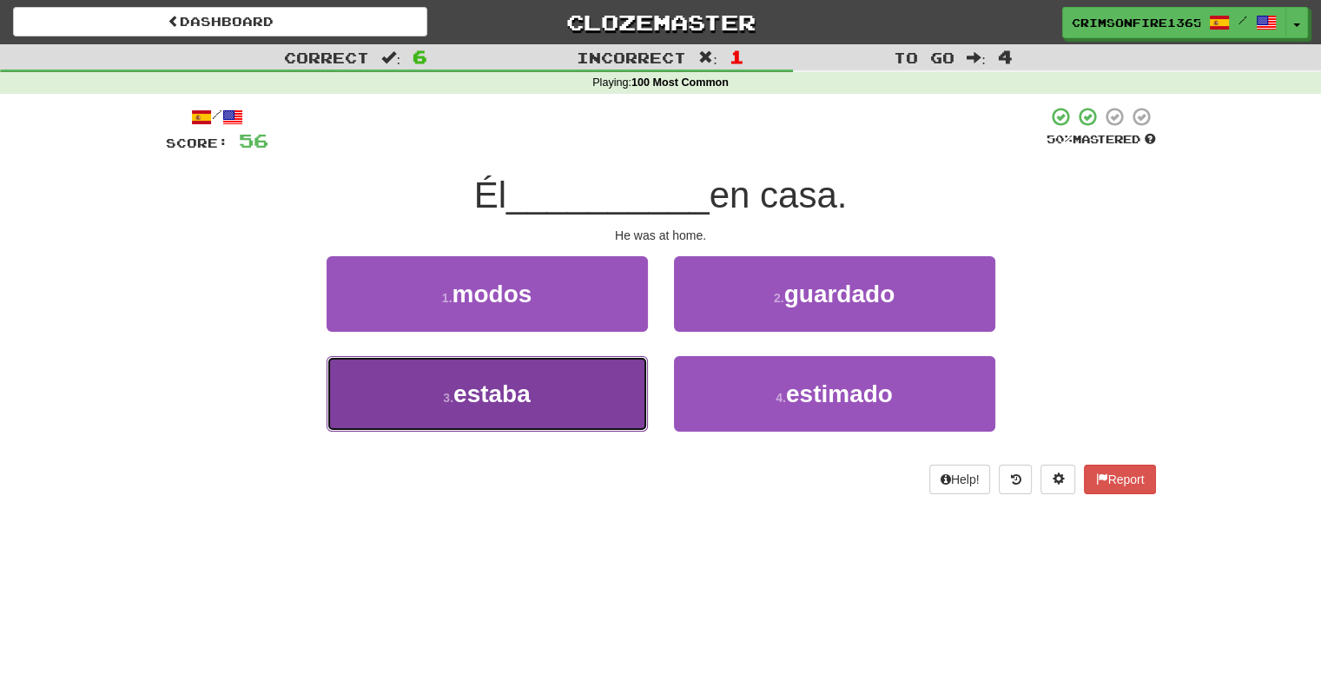
click at [556, 405] on button "3 . estaba" at bounding box center [486, 394] width 321 height 76
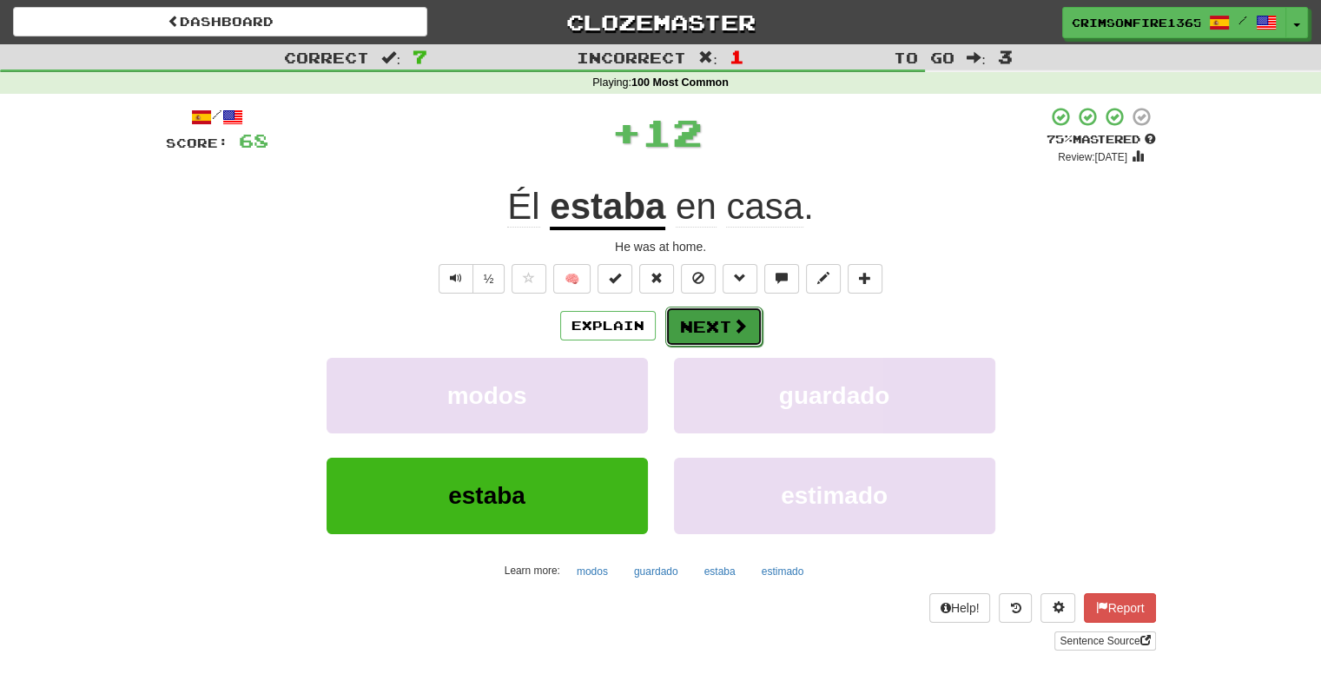
click at [728, 318] on button "Next" at bounding box center [713, 326] width 97 height 40
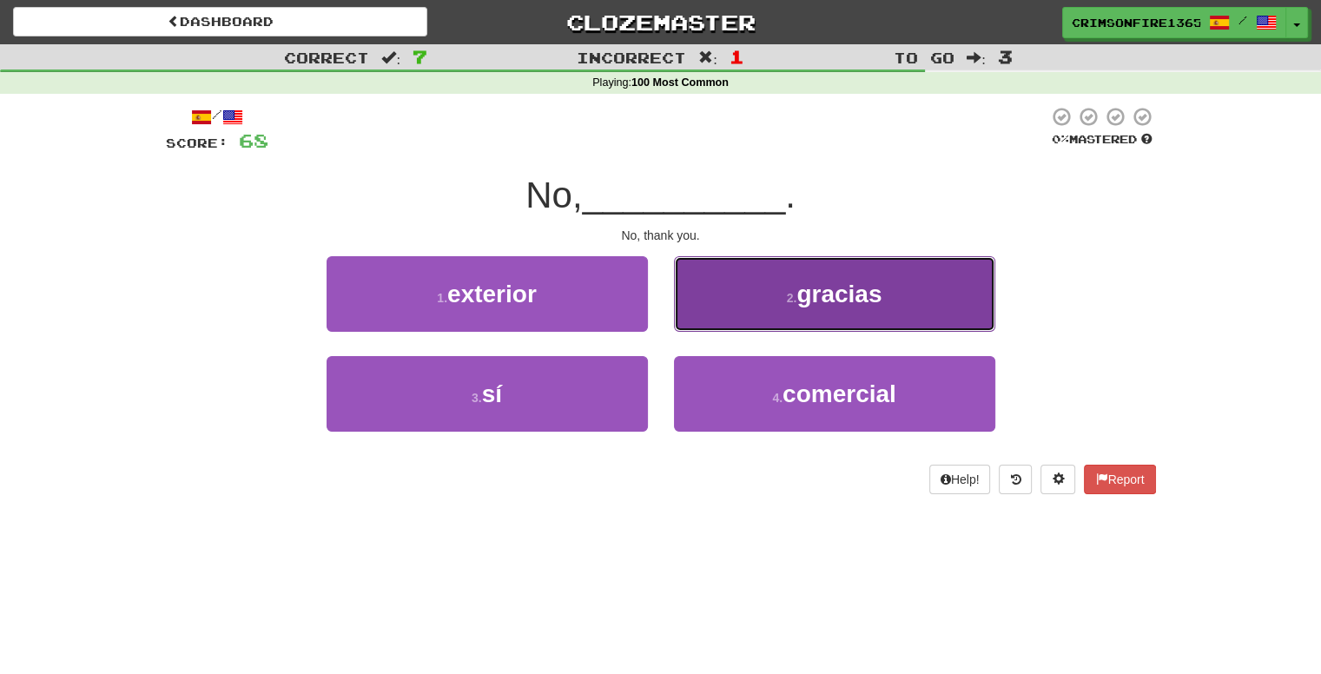
click at [736, 290] on button "2 . gracias" at bounding box center [834, 294] width 321 height 76
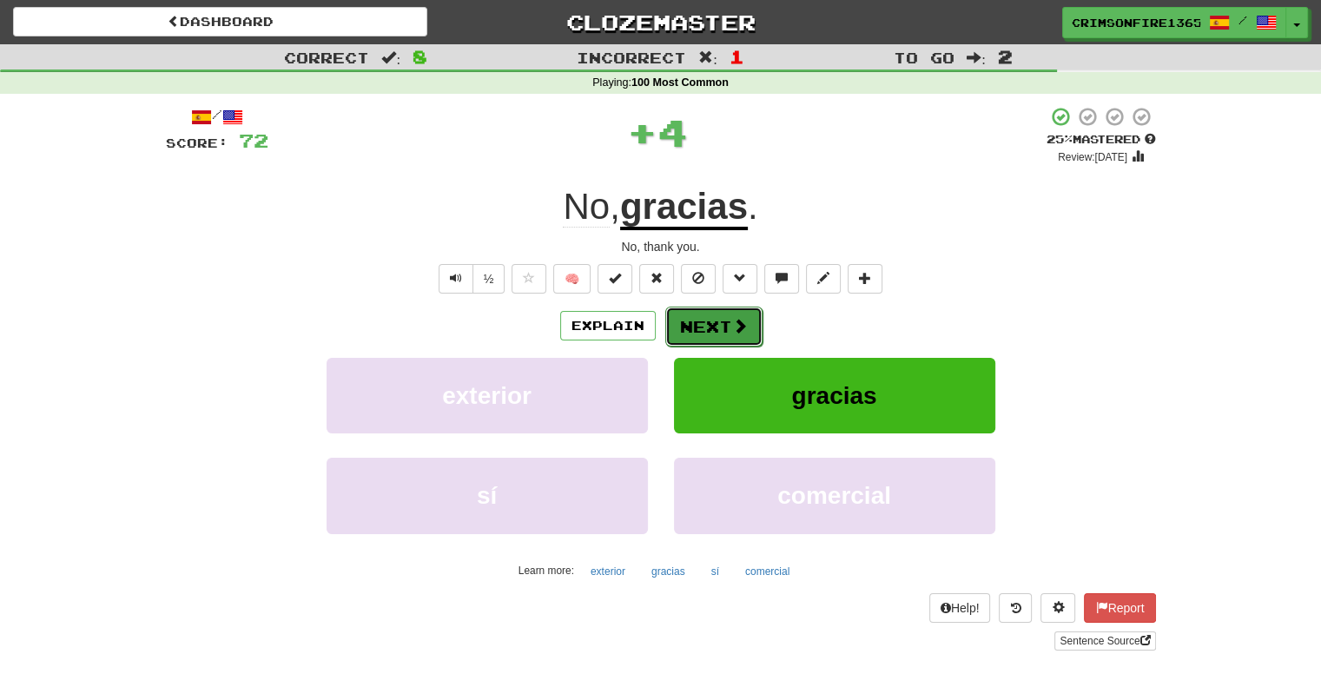
click at [702, 319] on button "Next" at bounding box center [713, 326] width 97 height 40
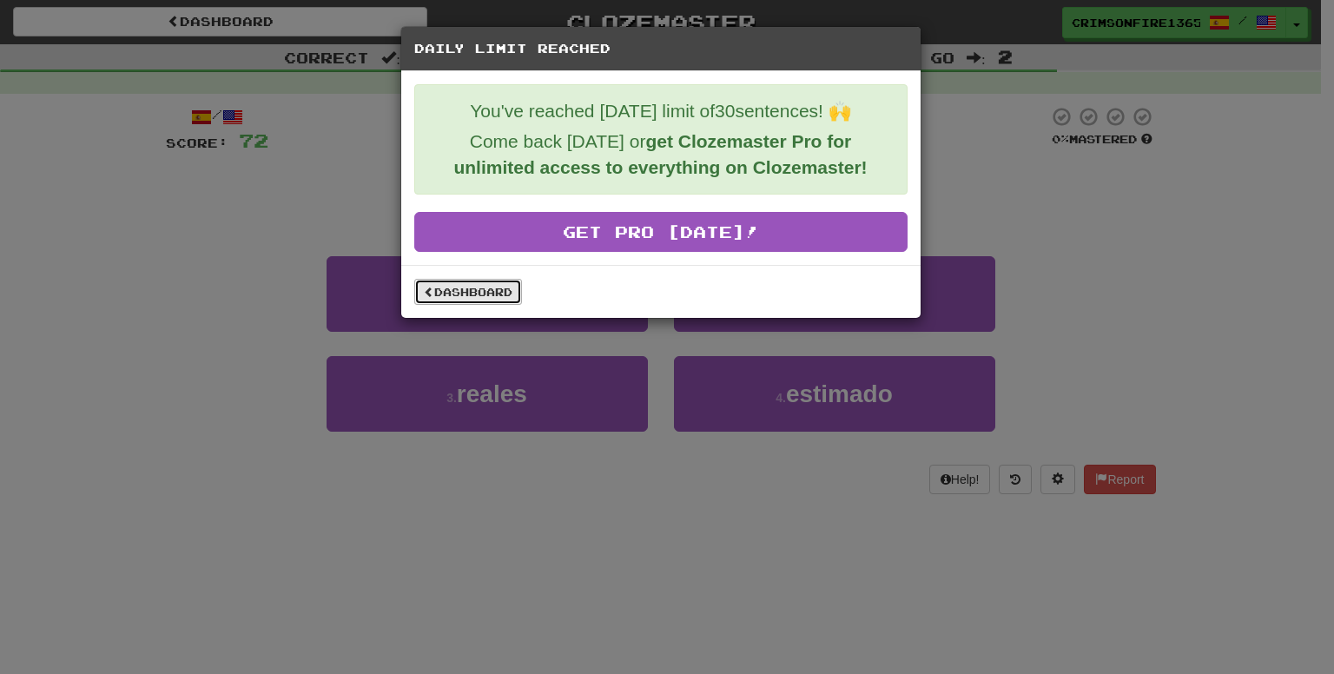
click at [455, 293] on link "Dashboard" at bounding box center [468, 292] width 108 height 26
